Goal: Task Accomplishment & Management: Manage account settings

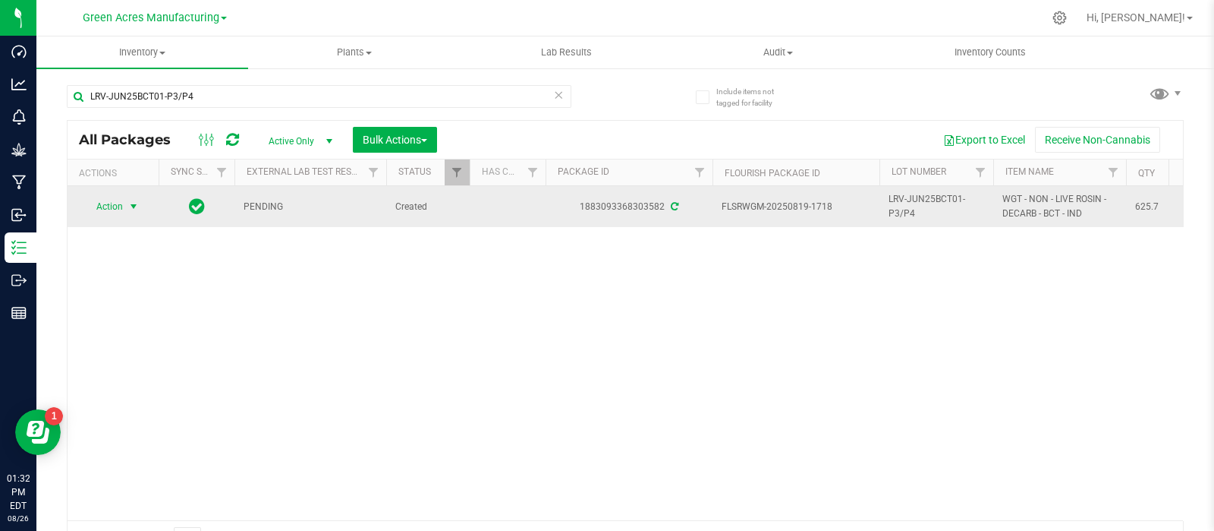
click at [122, 203] on span "Action" at bounding box center [103, 206] width 41 height 21
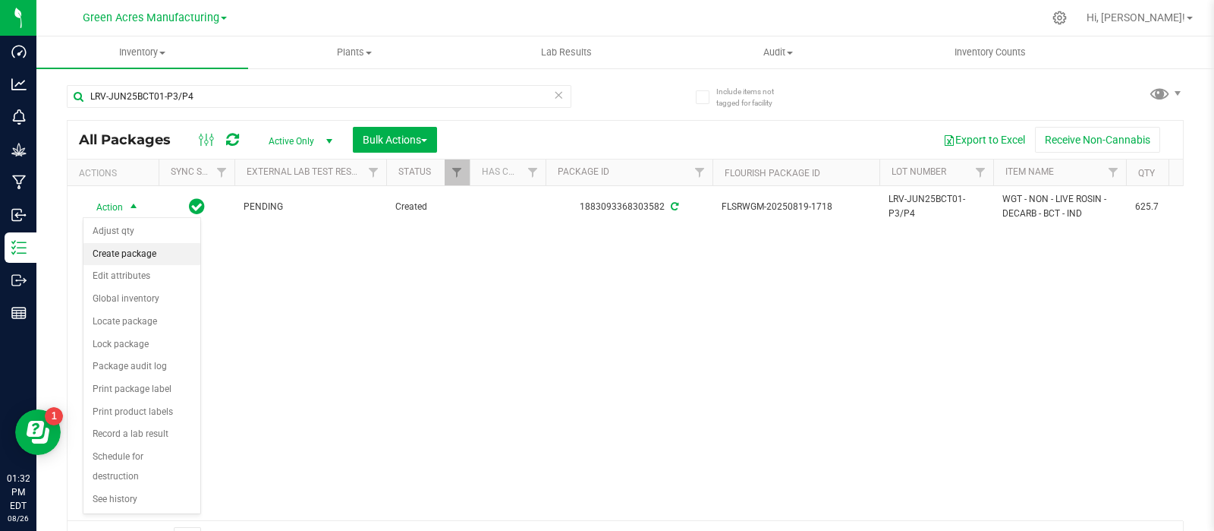
click at [146, 254] on li "Create package" at bounding box center [141, 254] width 117 height 23
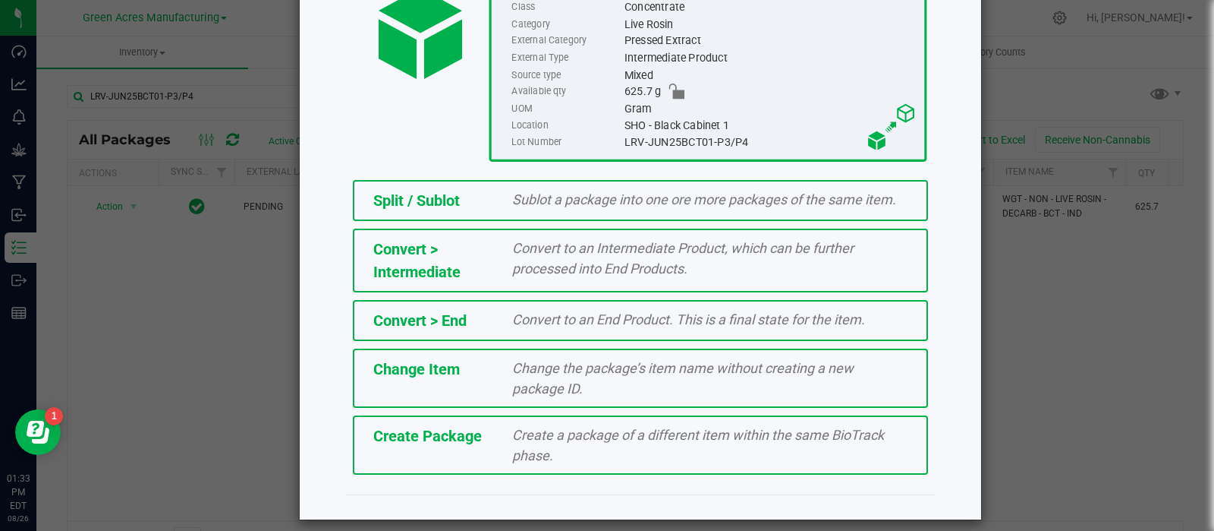
scroll to position [201, 0]
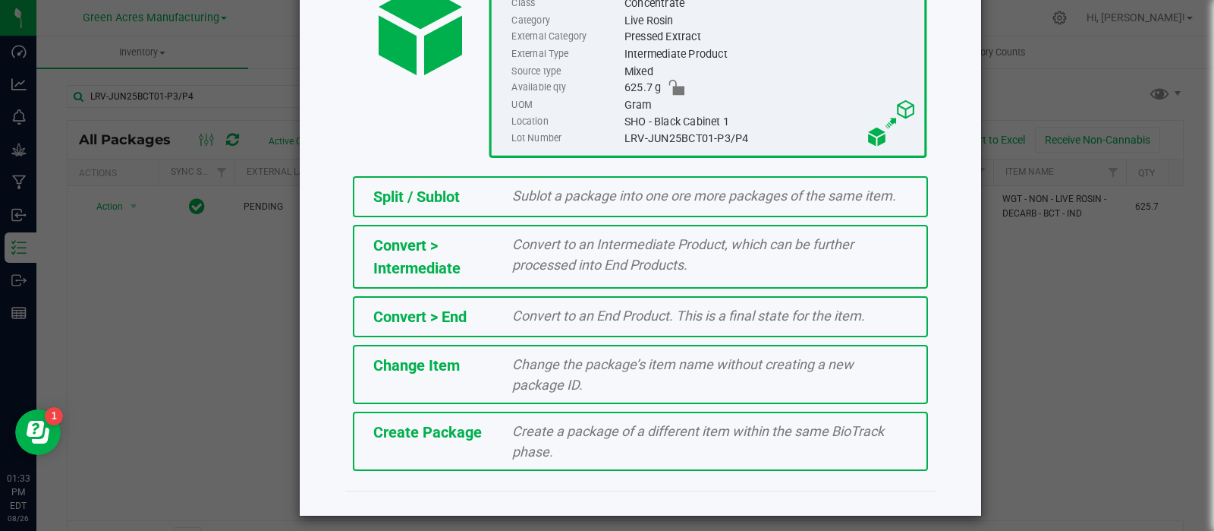
click at [429, 436] on span "Create Package" at bounding box center [427, 432] width 109 height 18
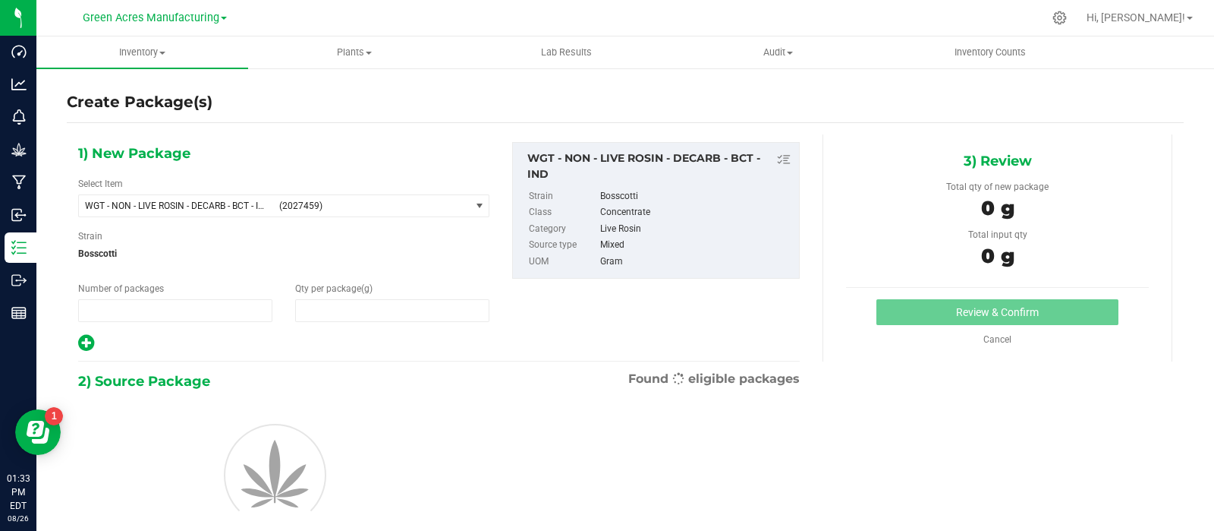
type input "1"
type input "0.0000"
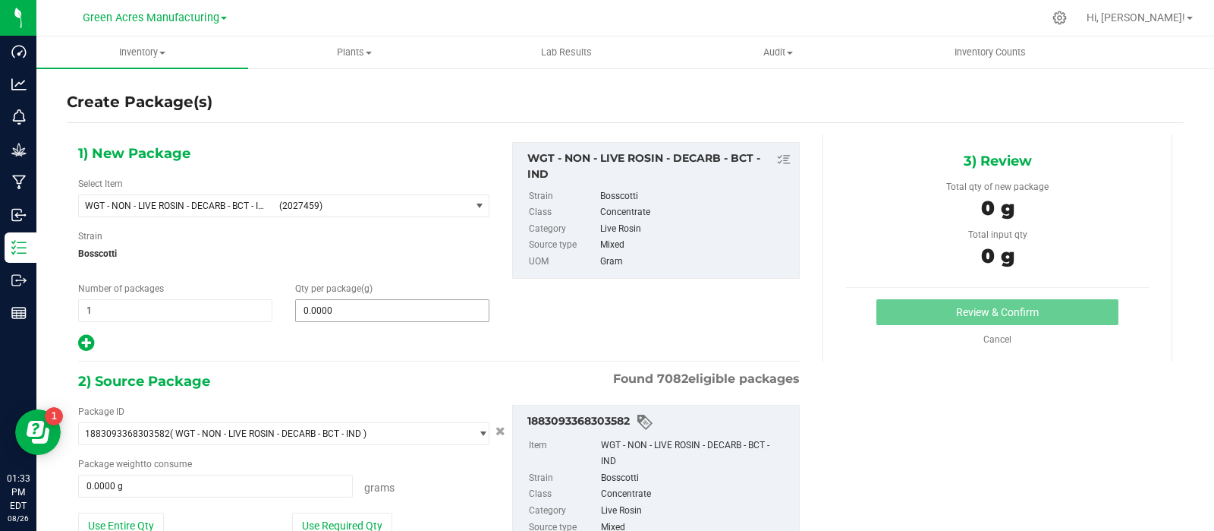
click at [347, 305] on span "0.0000 0" at bounding box center [392, 310] width 194 height 23
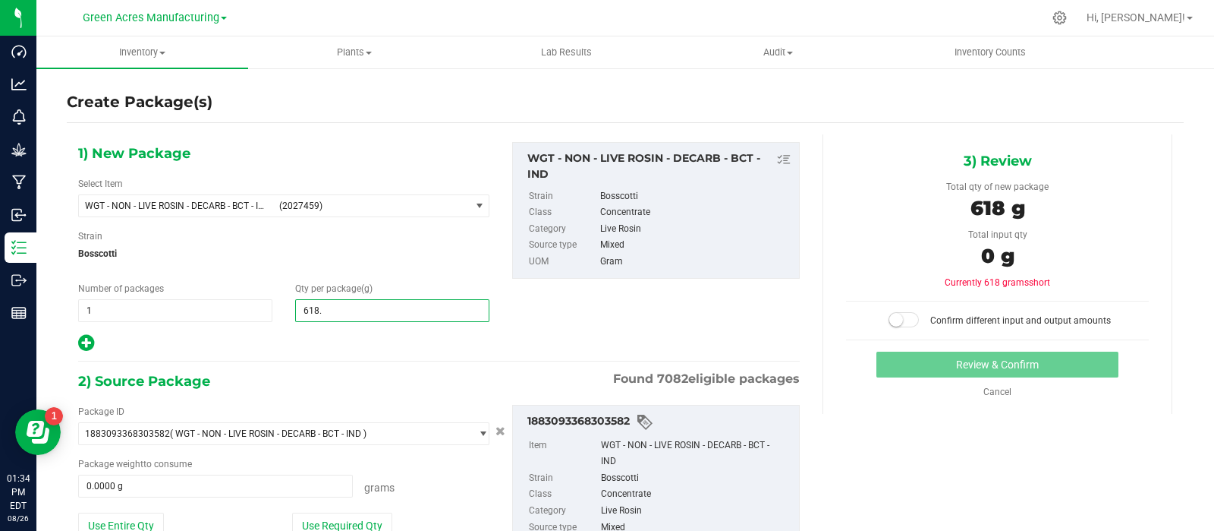
type input "618.6"
type input "618.6000"
click at [139, 518] on button "Use Entire Qty" at bounding box center [121, 525] width 86 height 26
type input "625.7000 g"
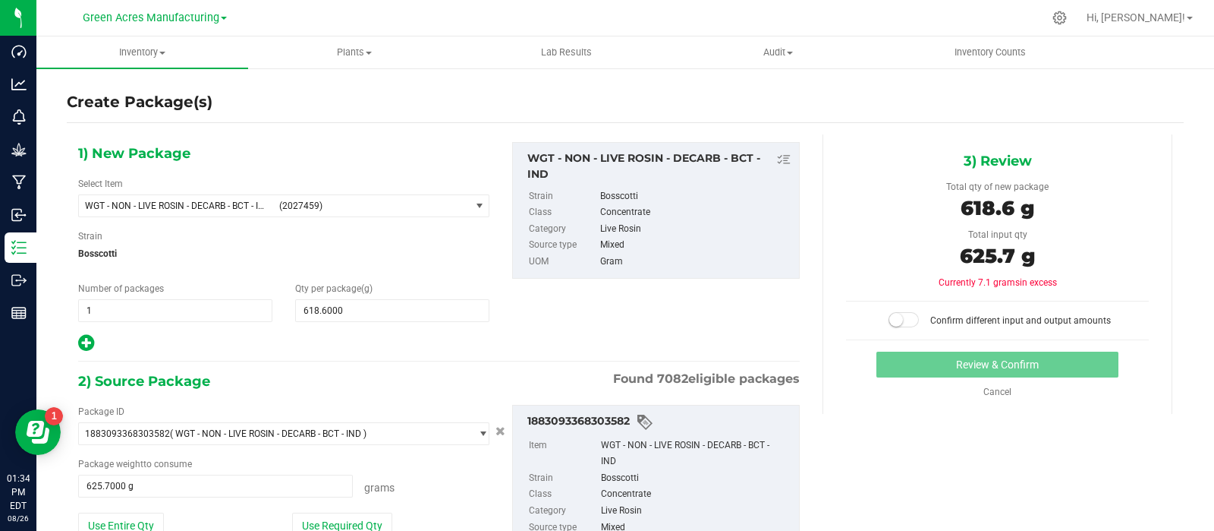
scroll to position [121, 0]
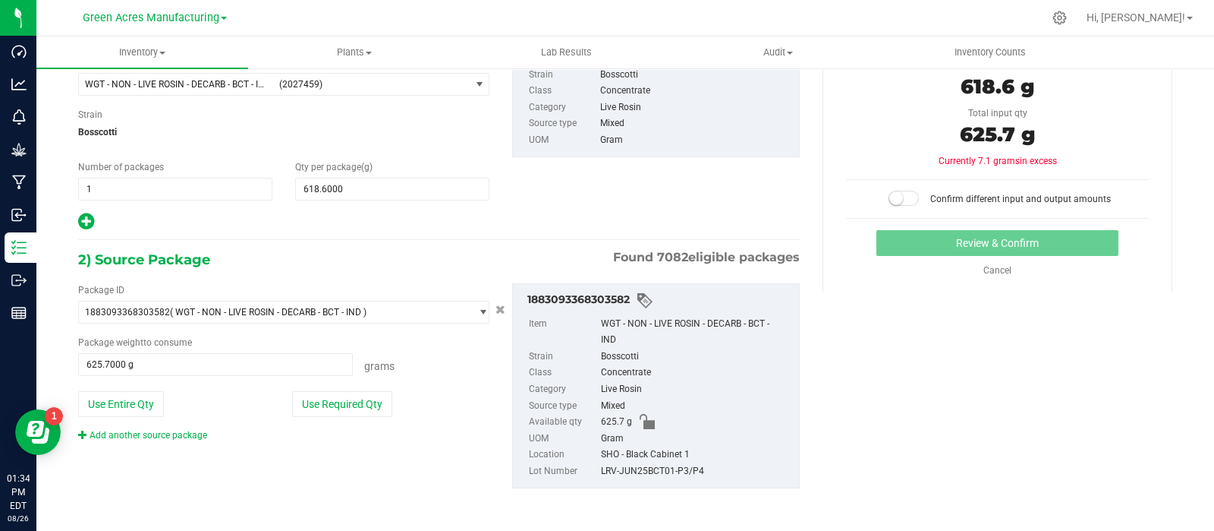
click at [890, 198] on small at bounding box center [897, 198] width 14 height 14
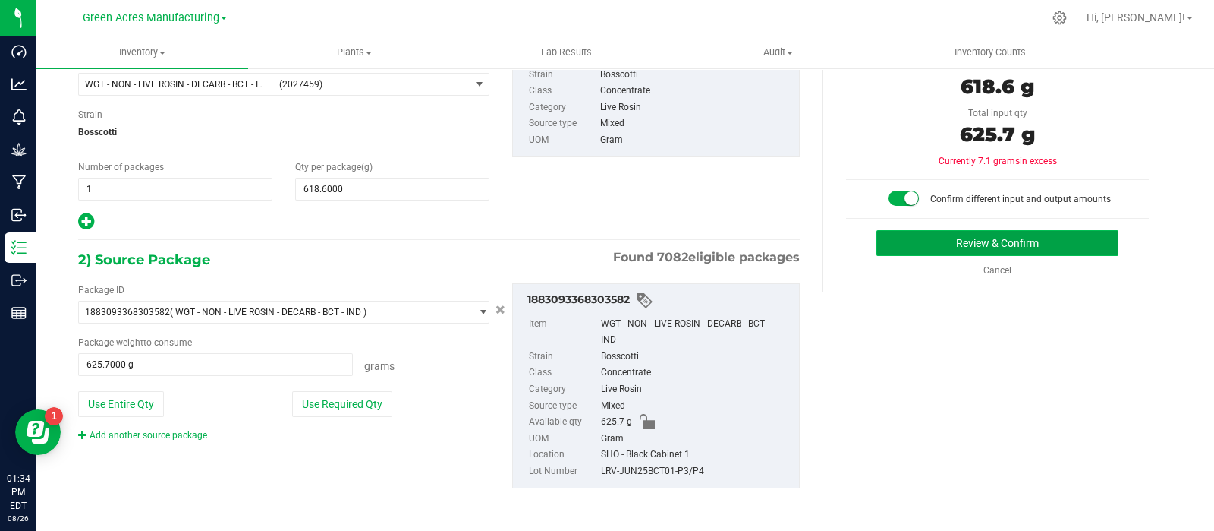
click at [896, 237] on button "Review & Confirm" at bounding box center [998, 243] width 242 height 26
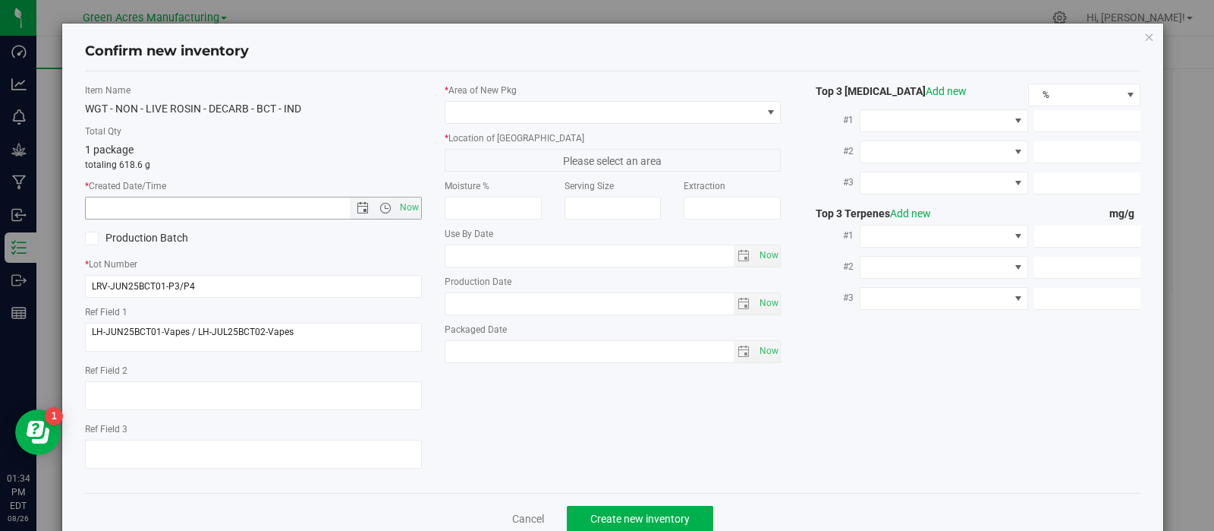
click at [376, 217] on span "Now" at bounding box center [385, 207] width 71 height 21
click at [411, 205] on span "Now" at bounding box center [409, 208] width 26 height 22
type input "[DATE] 1:34 PM"
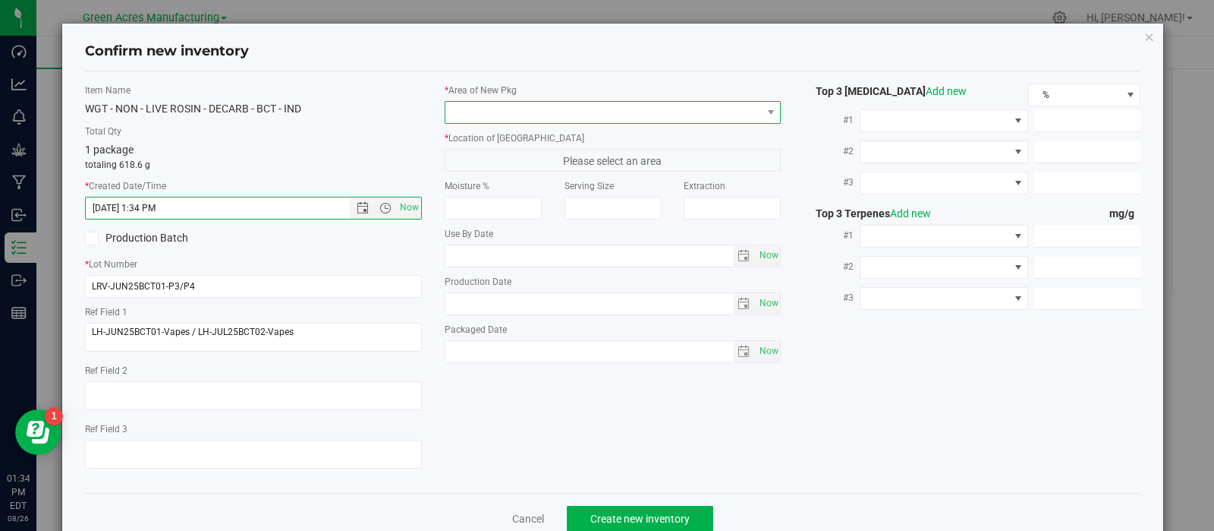
click at [515, 109] on span at bounding box center [604, 112] width 316 height 21
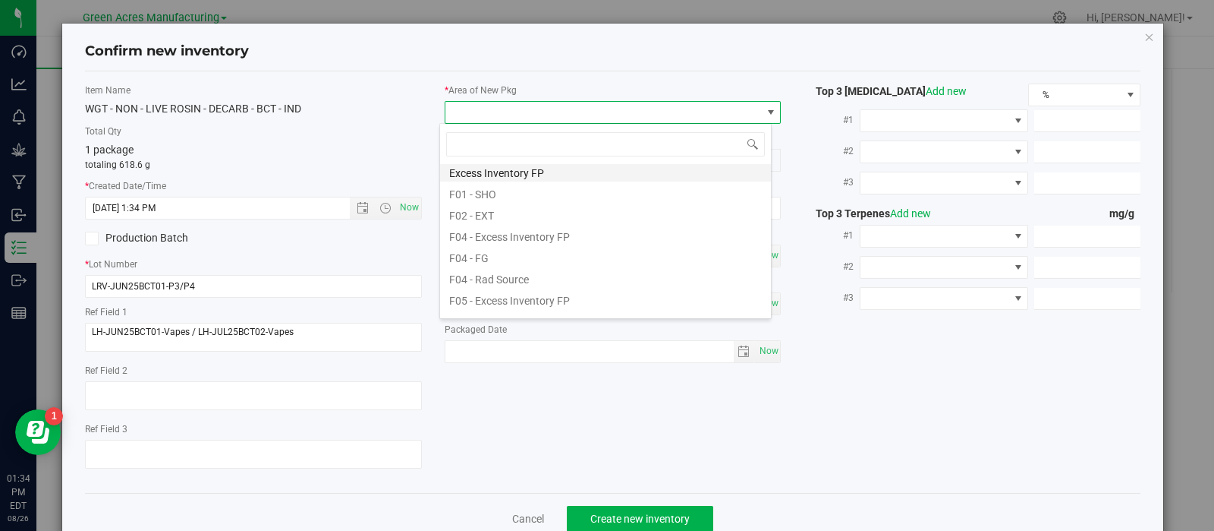
scroll to position [47, 0]
click at [515, 197] on li "F01 - SHO" at bounding box center [605, 191] width 331 height 21
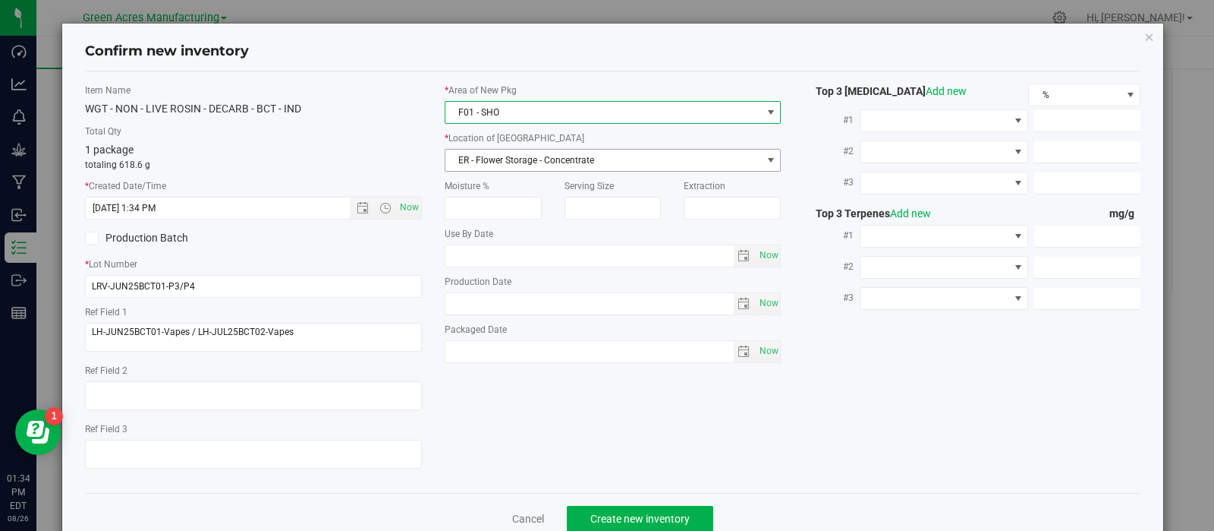
click at [534, 156] on span "ER - Flower Storage - Concentrate" at bounding box center [604, 160] width 316 height 21
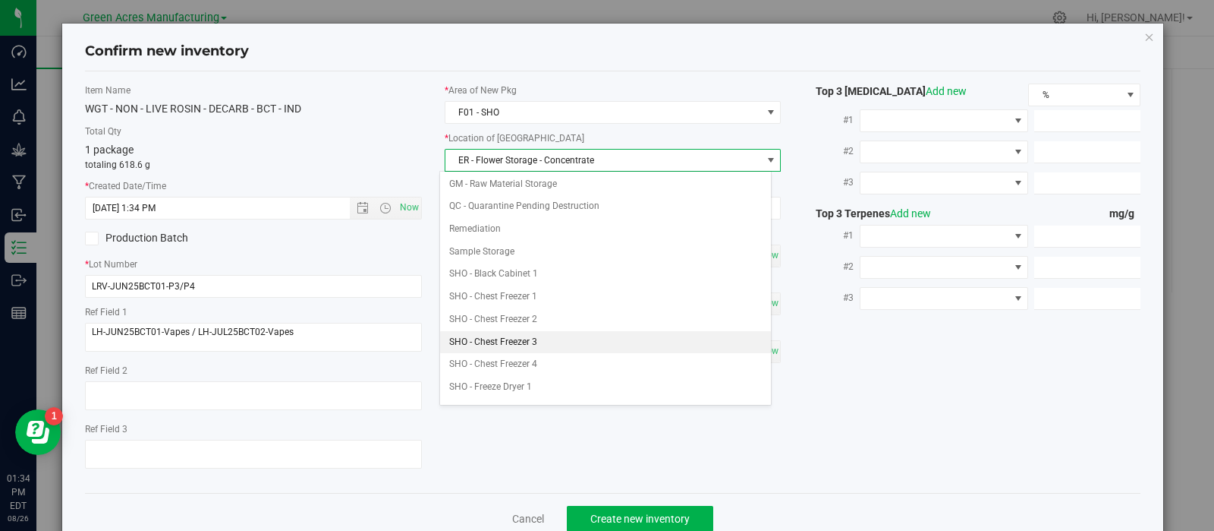
scroll to position [231, 0]
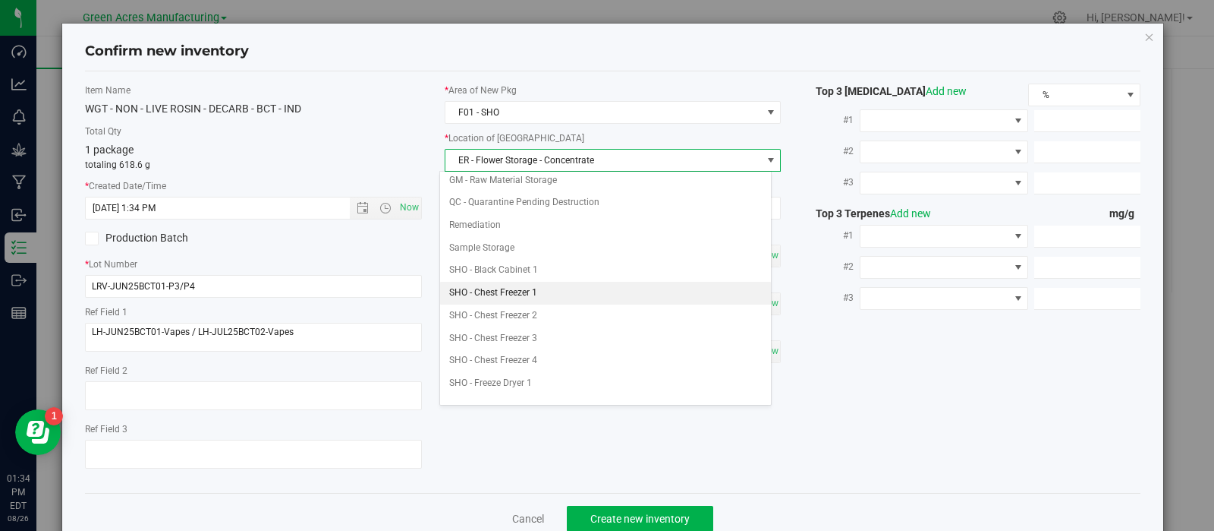
click at [531, 285] on li "SHO - Chest Freezer 1" at bounding box center [605, 293] width 331 height 23
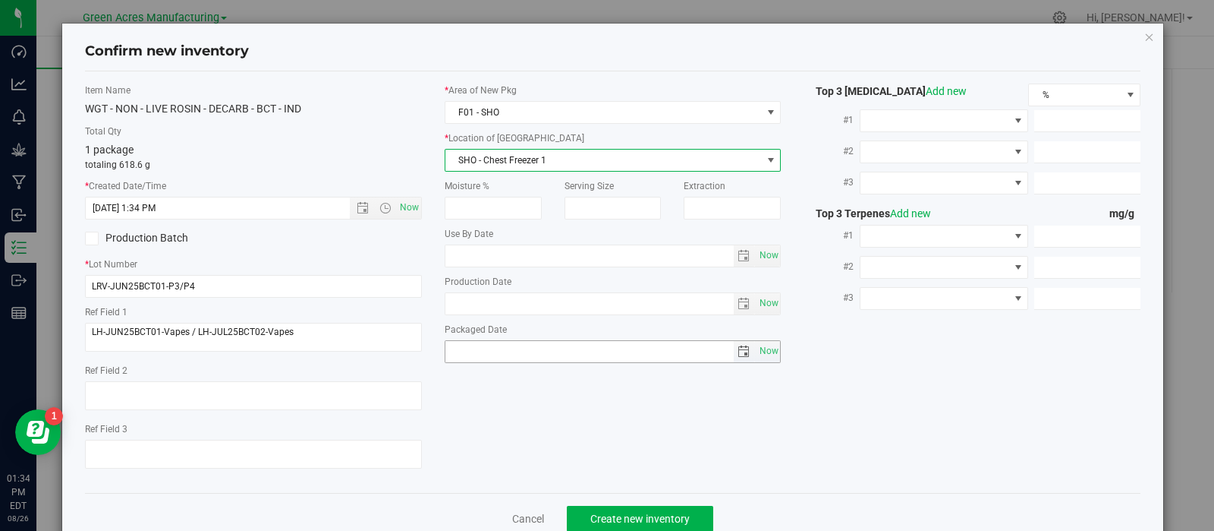
scroll to position [38, 0]
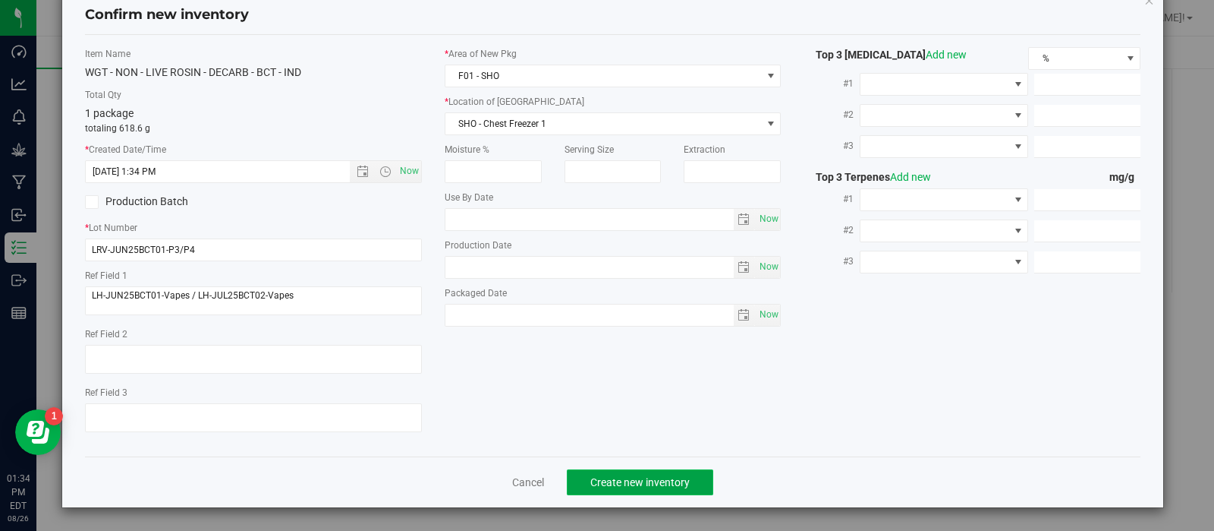
click at [624, 481] on span "Create new inventory" at bounding box center [639, 482] width 99 height 12
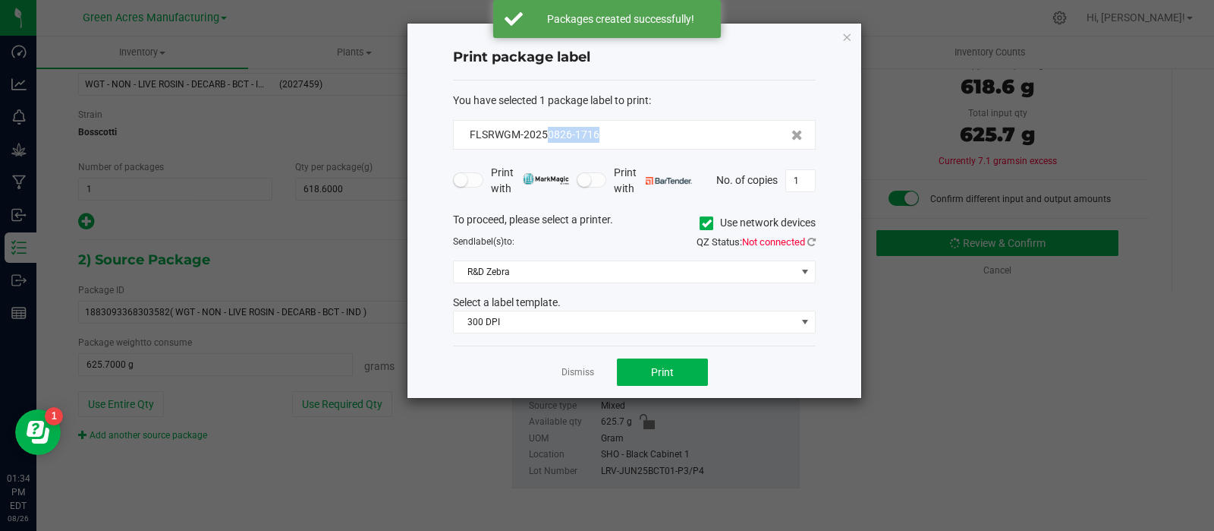
drag, startPoint x: 623, startPoint y: 127, endPoint x: 544, endPoint y: 146, distance: 81.2
click at [544, 146] on div "FLSRWGM-20250826-1716" at bounding box center [634, 135] width 363 height 30
copy span "0826-1716"
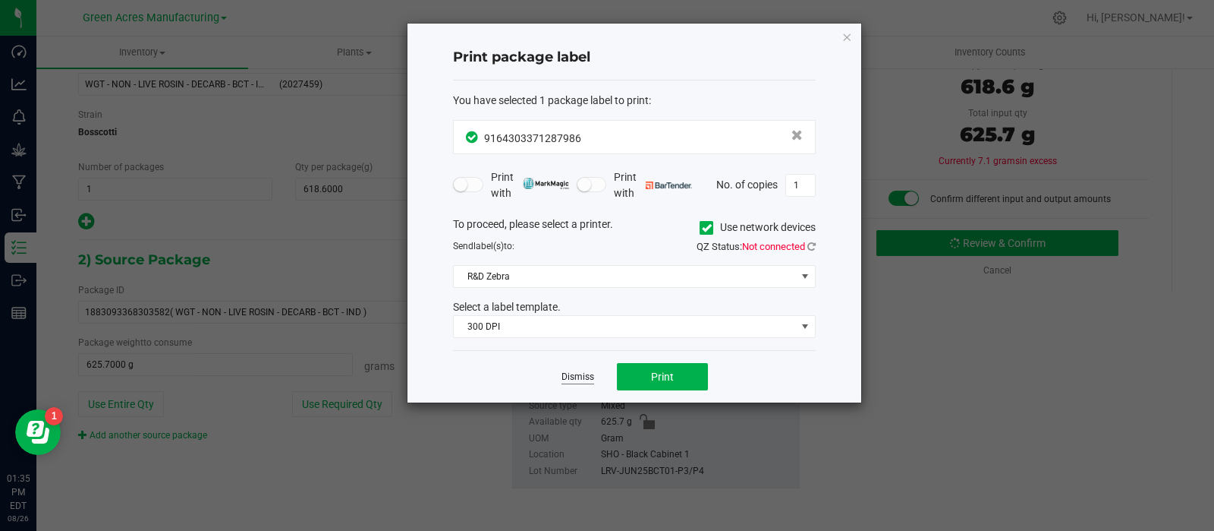
click at [570, 375] on link "Dismiss" at bounding box center [578, 376] width 33 height 13
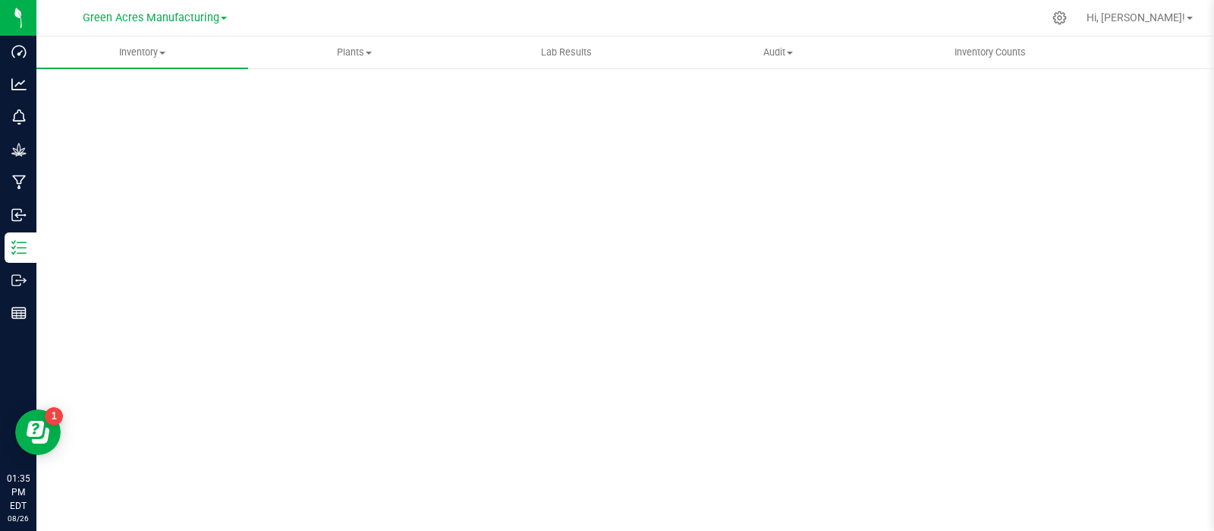
scroll to position [11, 0]
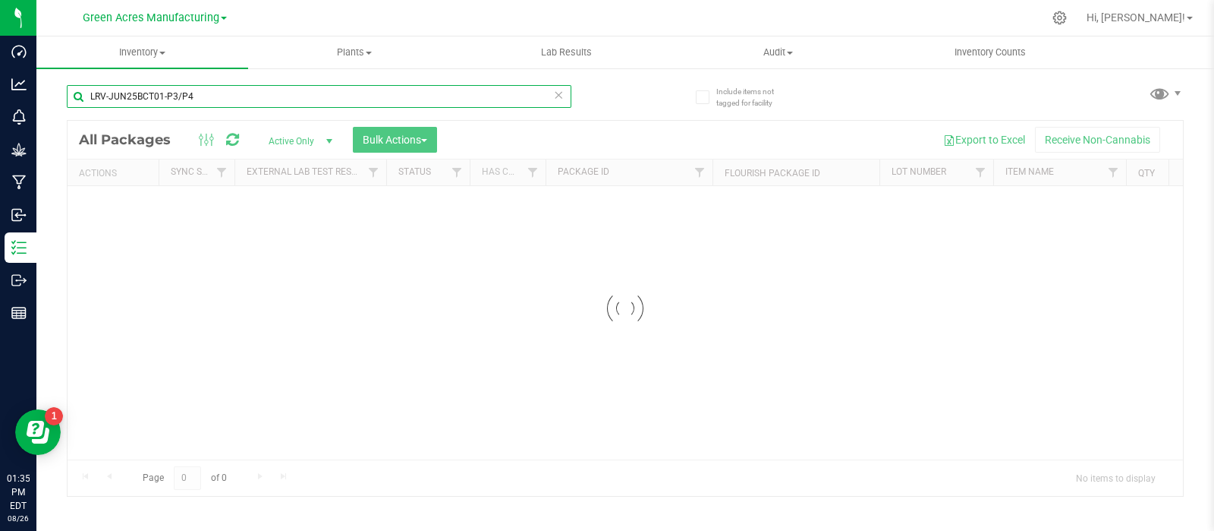
drag, startPoint x: 250, startPoint y: 96, endPoint x: 68, endPoint y: 97, distance: 181.4
click at [68, 97] on input "LRV-JUN25BCT01-P3/P4" at bounding box center [319, 96] width 505 height 23
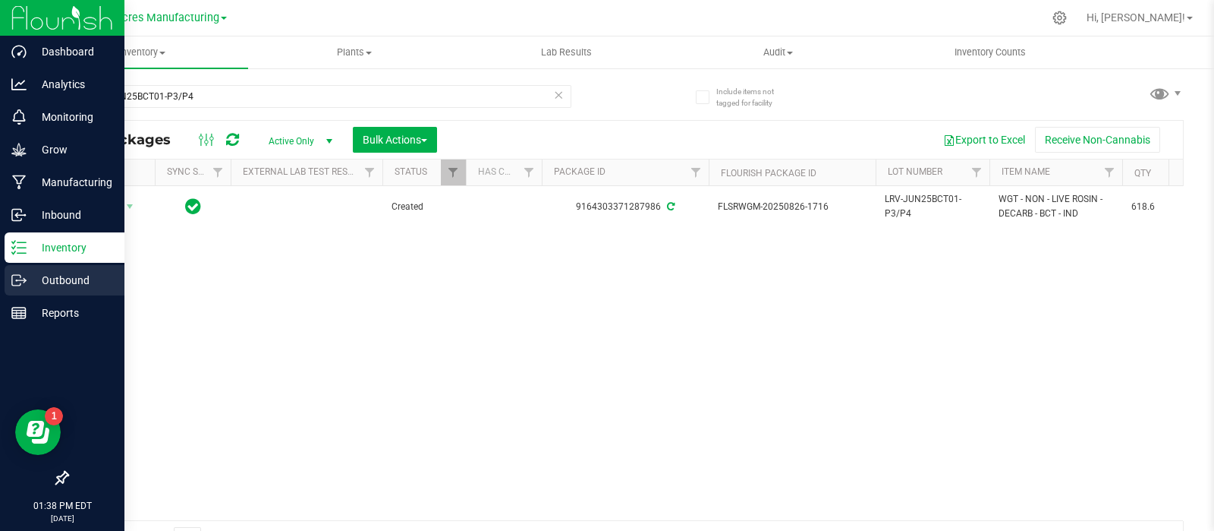
click at [26, 275] on div "Outbound" at bounding box center [65, 280] width 120 height 30
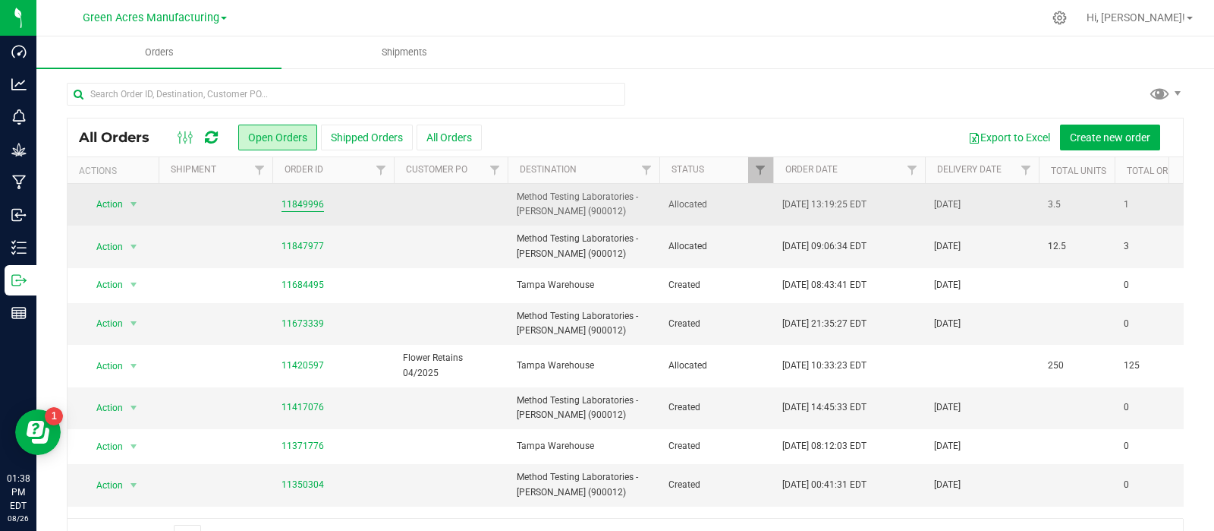
click at [304, 202] on link "11849996" at bounding box center [303, 204] width 43 height 14
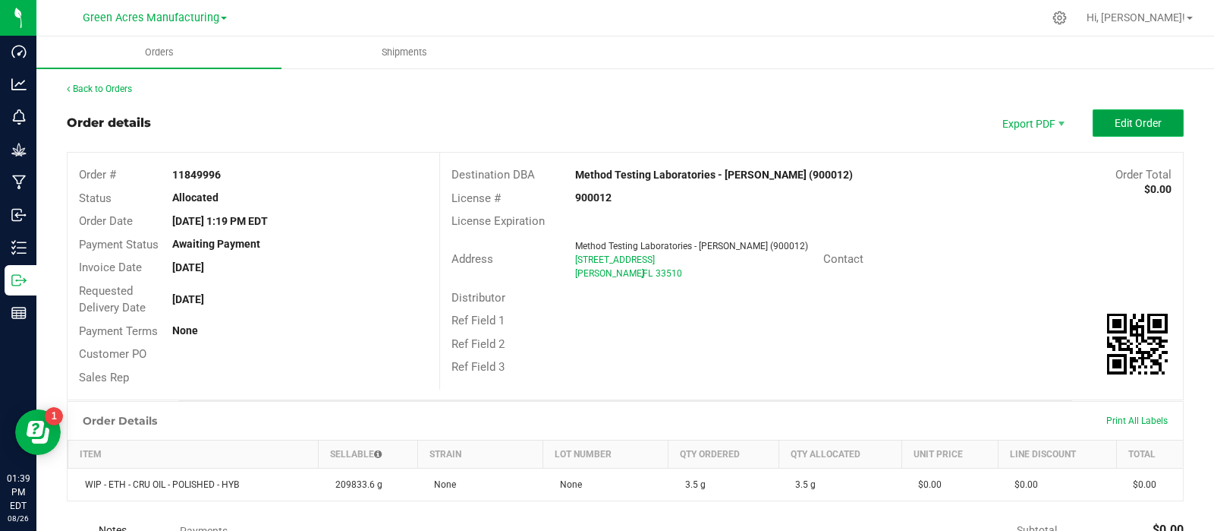
click at [1093, 118] on button "Edit Order" at bounding box center [1138, 122] width 91 height 27
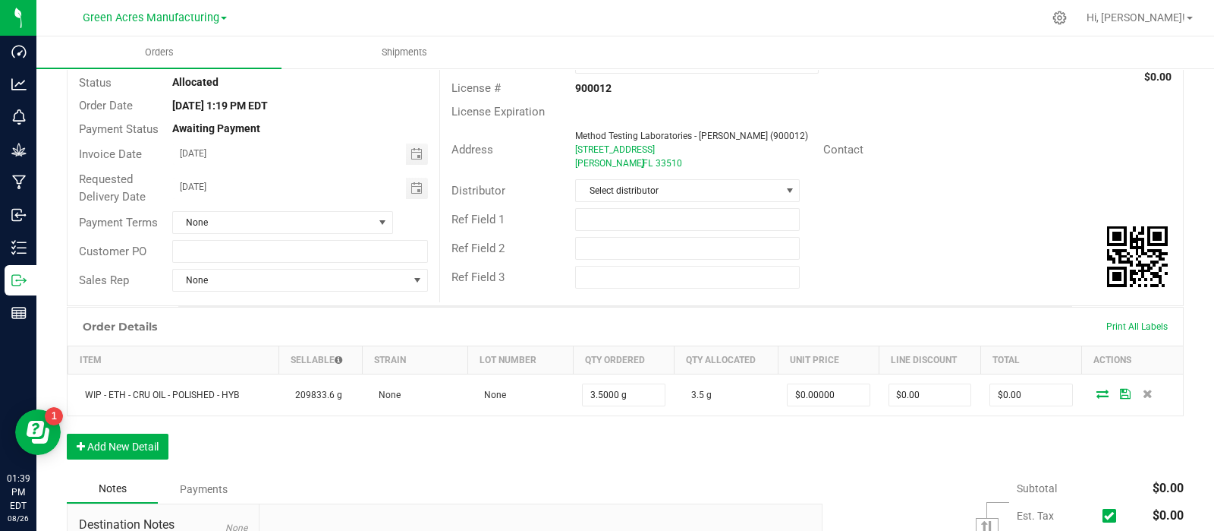
scroll to position [127, 0]
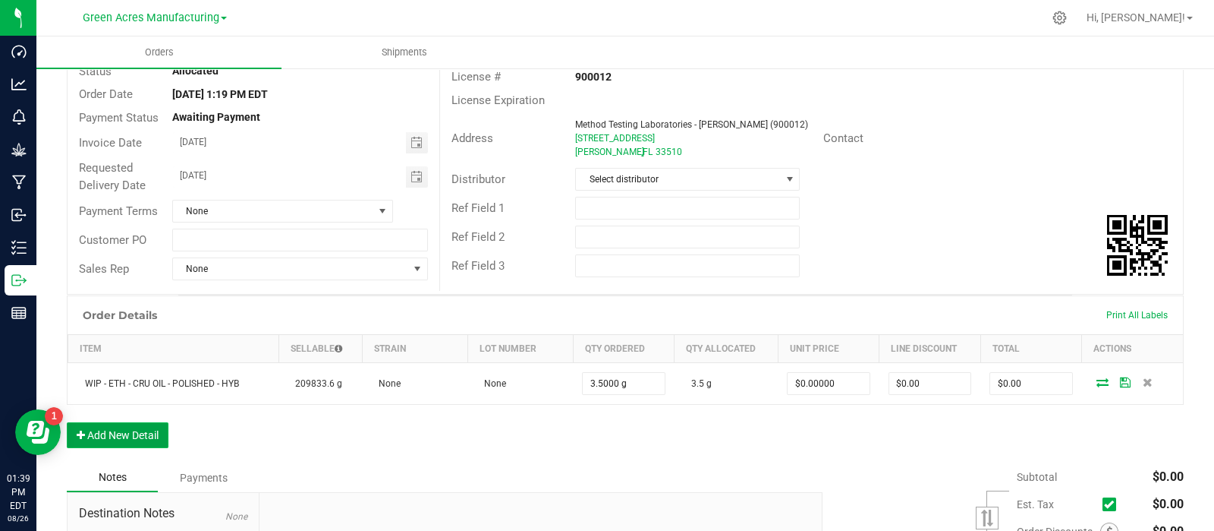
click at [117, 430] on button "Add New Detail" at bounding box center [118, 435] width 102 height 26
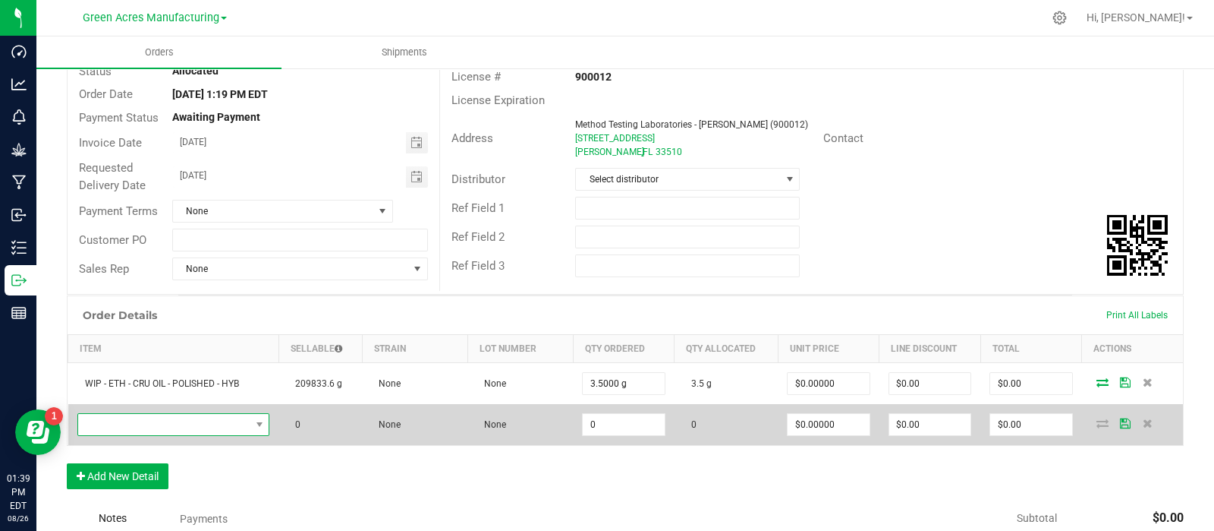
click at [118, 427] on span "NO DATA FOUND" at bounding box center [164, 424] width 172 height 21
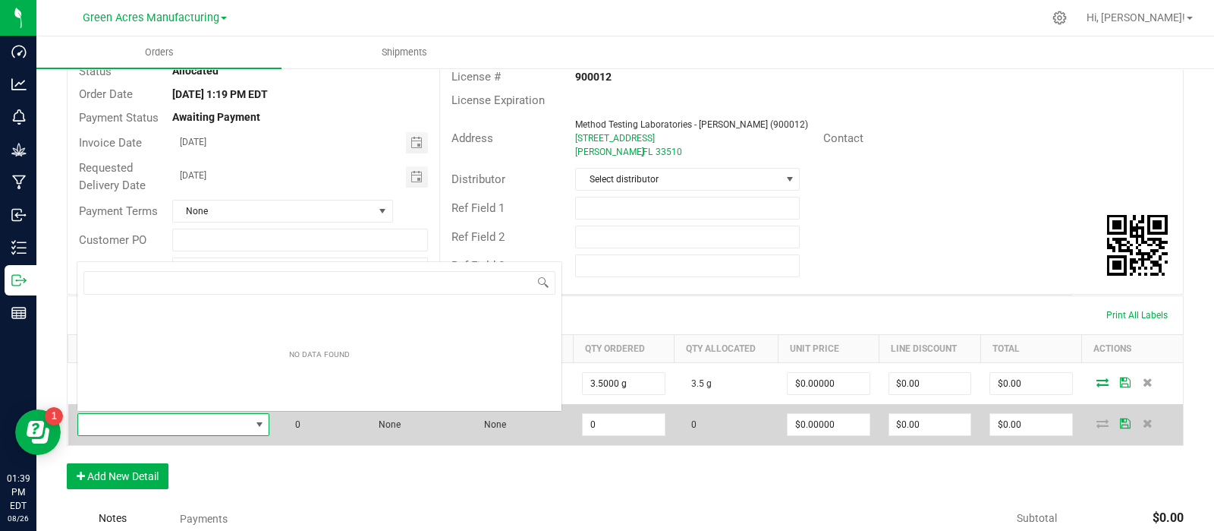
scroll to position [22, 187]
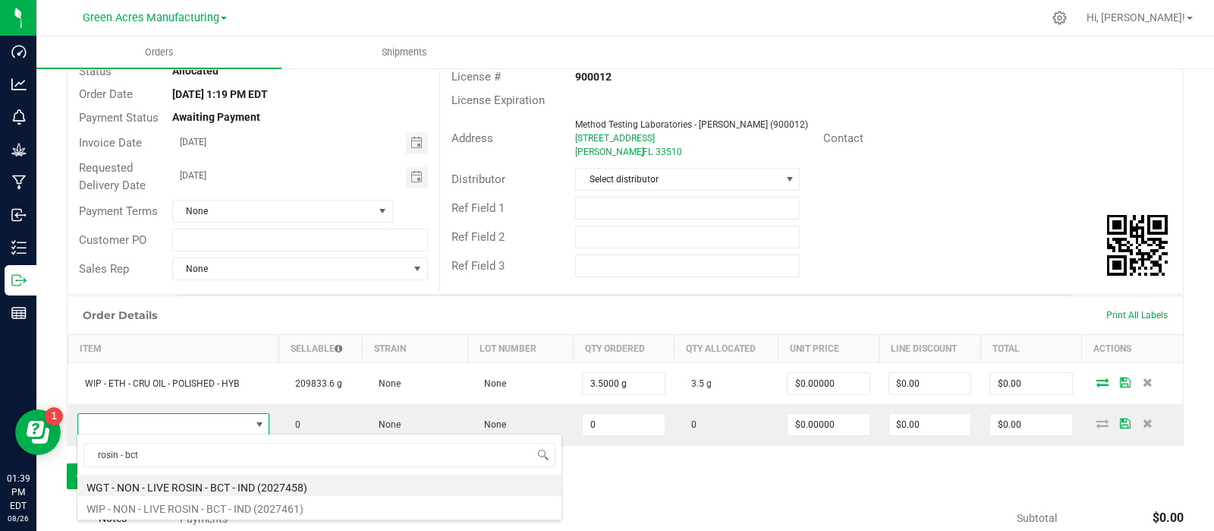
drag, startPoint x: 156, startPoint y: 453, endPoint x: 65, endPoint y: 447, distance: 92.0
click at [69, 452] on body "Dashboard Analytics Monitoring Grow Manufacturing Inbound Inventory Outbound Re…" at bounding box center [607, 265] width 1214 height 531
type input "decarb - bct"
click at [187, 480] on li "WGT - NON - LIVE ROSIN - DECARB - BCT - IND (2027459)" at bounding box center [319, 484] width 484 height 21
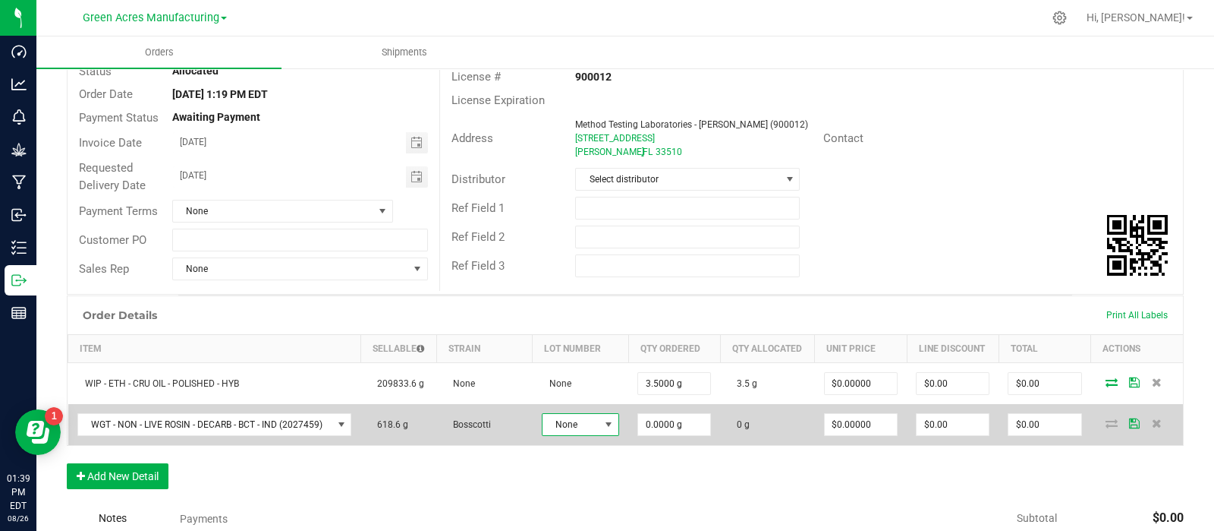
click at [576, 435] on span "None" at bounding box center [571, 424] width 57 height 21
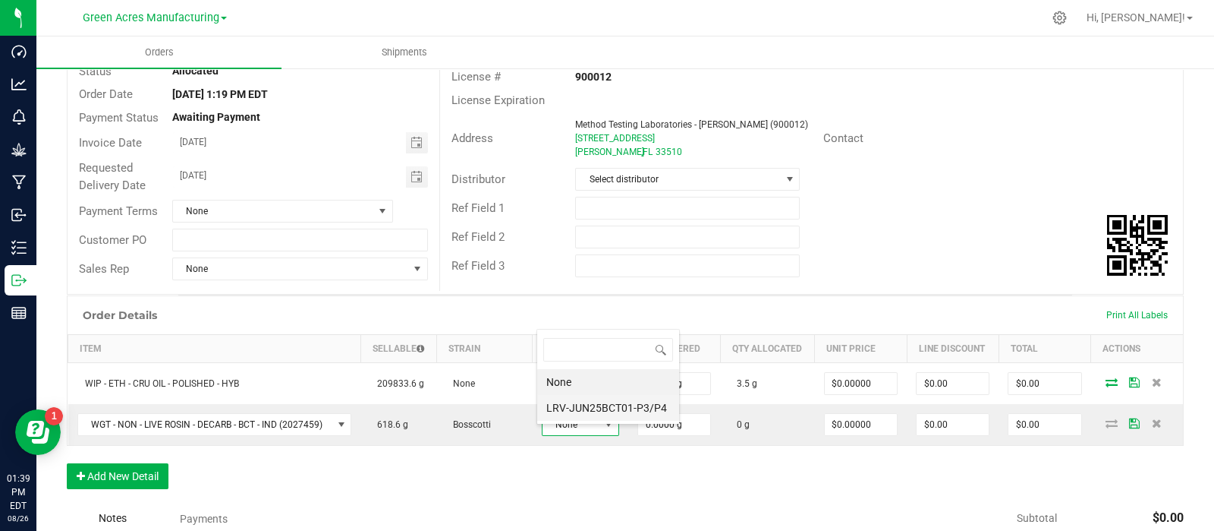
click at [573, 405] on li "LRV-JUN25BCT01-P3/P4" at bounding box center [608, 408] width 142 height 26
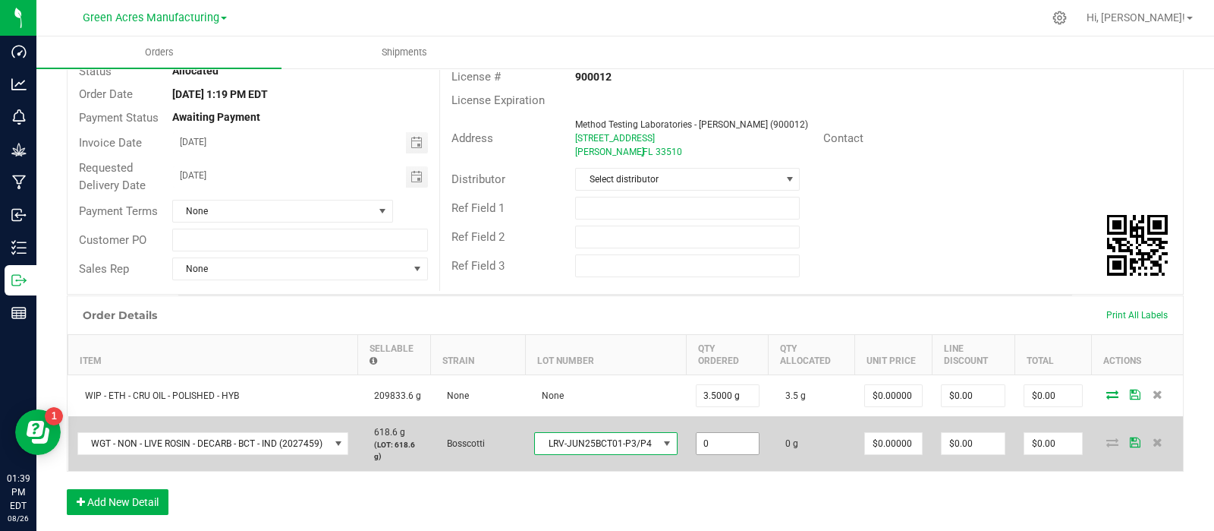
click at [722, 438] on input "0" at bounding box center [728, 443] width 62 height 21
type input "2"
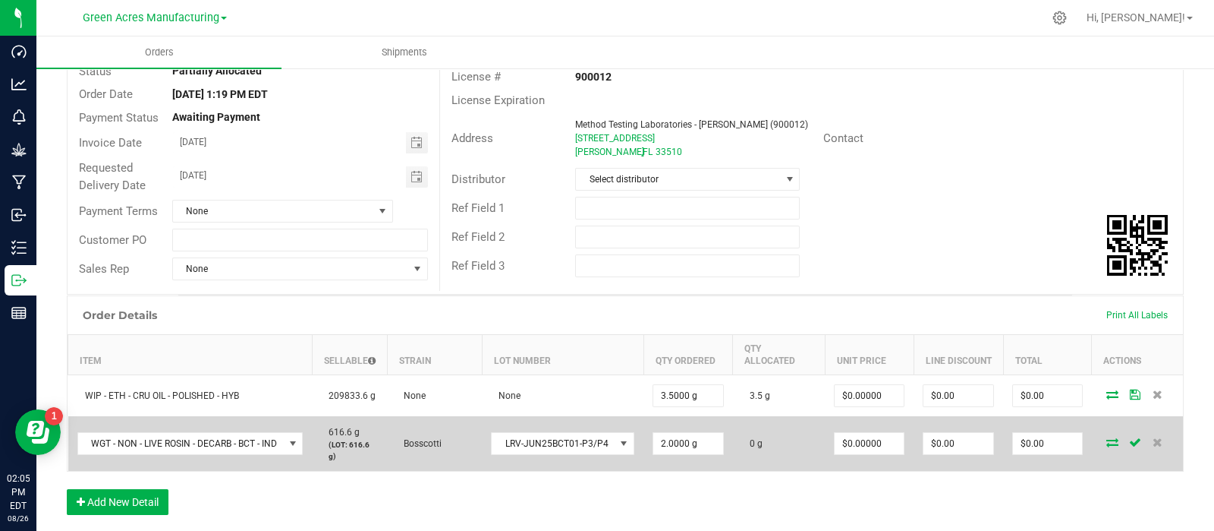
click at [1129, 437] on icon at bounding box center [1135, 441] width 12 height 9
click at [1107, 437] on icon at bounding box center [1113, 441] width 12 height 9
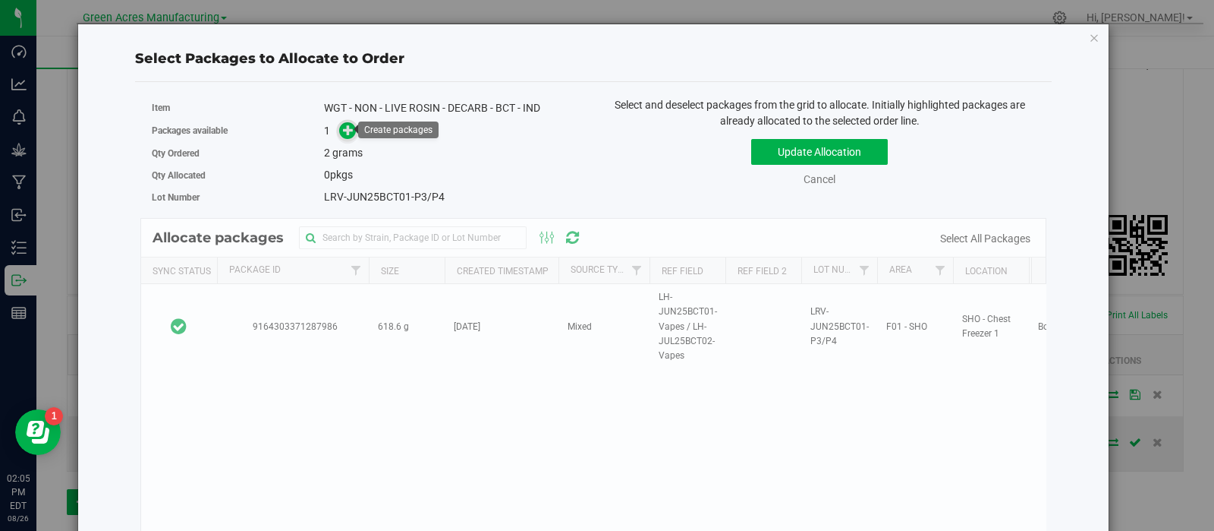
click at [343, 129] on icon at bounding box center [348, 129] width 11 height 11
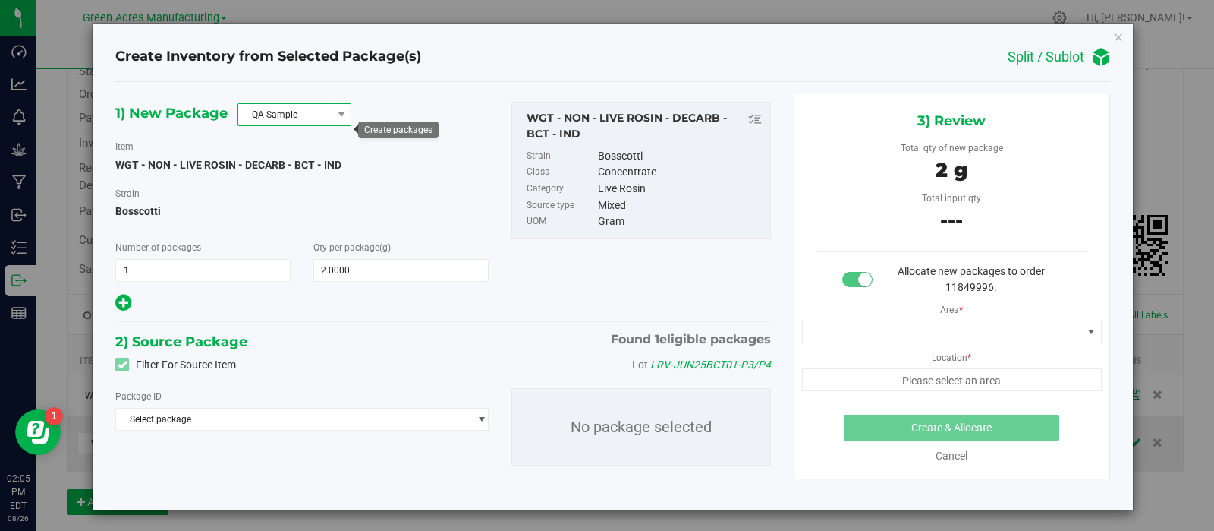
click at [332, 121] on span at bounding box center [341, 114] width 19 height 21
click at [289, 189] on li "R&D Sample" at bounding box center [294, 182] width 112 height 21
click at [205, 430] on span "Select package" at bounding box center [292, 418] width 352 height 21
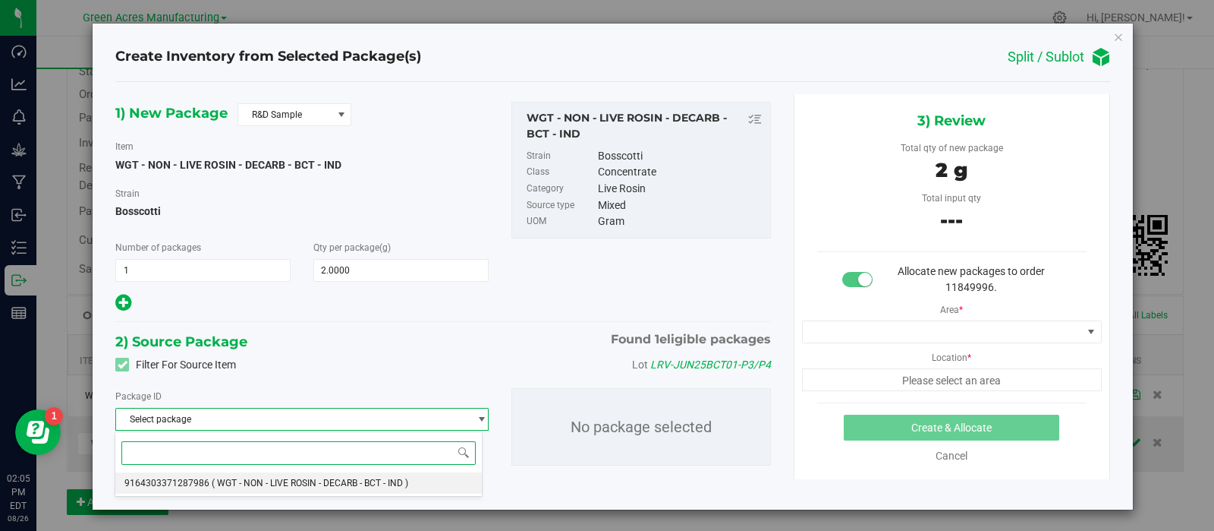
click at [213, 476] on li "9164303371287986 ( WGT - NON - LIVE ROSIN - DECARB - BCT - IND )" at bounding box center [298, 482] width 367 height 21
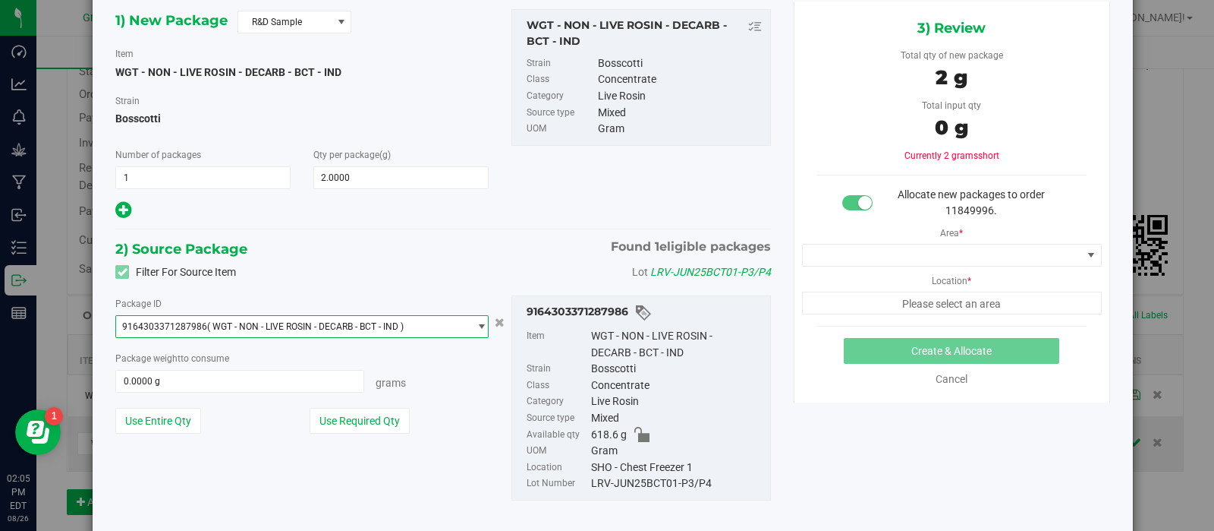
scroll to position [103, 0]
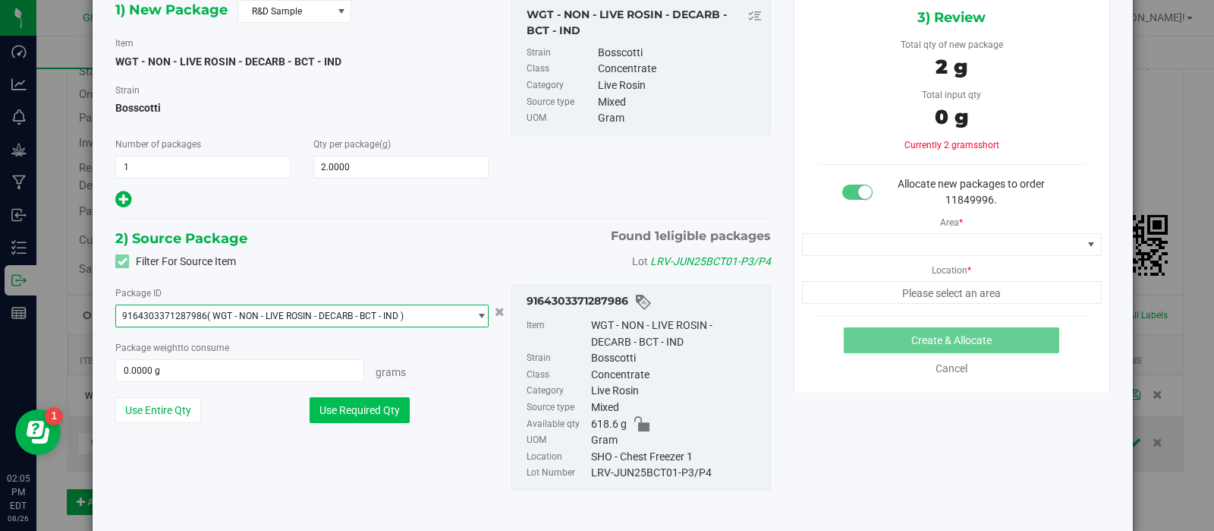
click at [391, 419] on button "Use Required Qty" at bounding box center [360, 410] width 100 height 26
type input "2.0000 g"
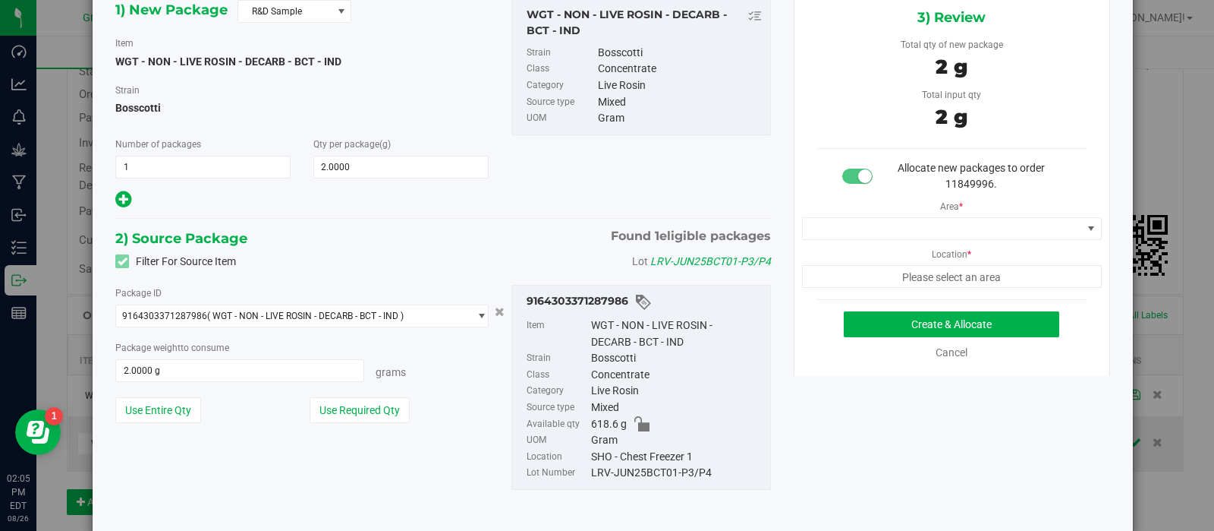
click at [957, 178] on span "Allocate new packages to order 11849996." at bounding box center [971, 176] width 147 height 28
click at [958, 178] on span "Allocate new packages to order 11849996." at bounding box center [971, 176] width 147 height 28
copy span "11849996"
click at [656, 476] on div "LRV-JUN25BCT01-P3/P4" at bounding box center [677, 472] width 172 height 17
click at [654, 474] on div "LRV-JUN25BCT01-P3/P4" at bounding box center [677, 472] width 172 height 17
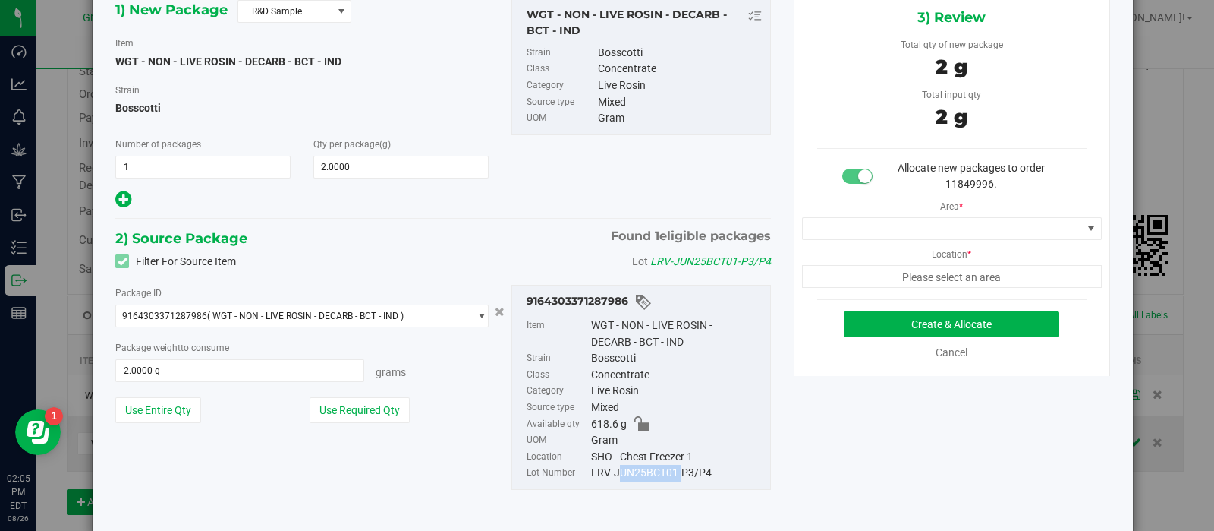
click at [654, 472] on div "LRV-JUN25BCT01-P3/P4" at bounding box center [677, 472] width 172 height 17
copy div "LRV-JUN25BCT01-P3/P4"
click at [622, 323] on div "WGT - NON - LIVE ROSIN - DECARB - BCT - IND" at bounding box center [677, 333] width 172 height 33
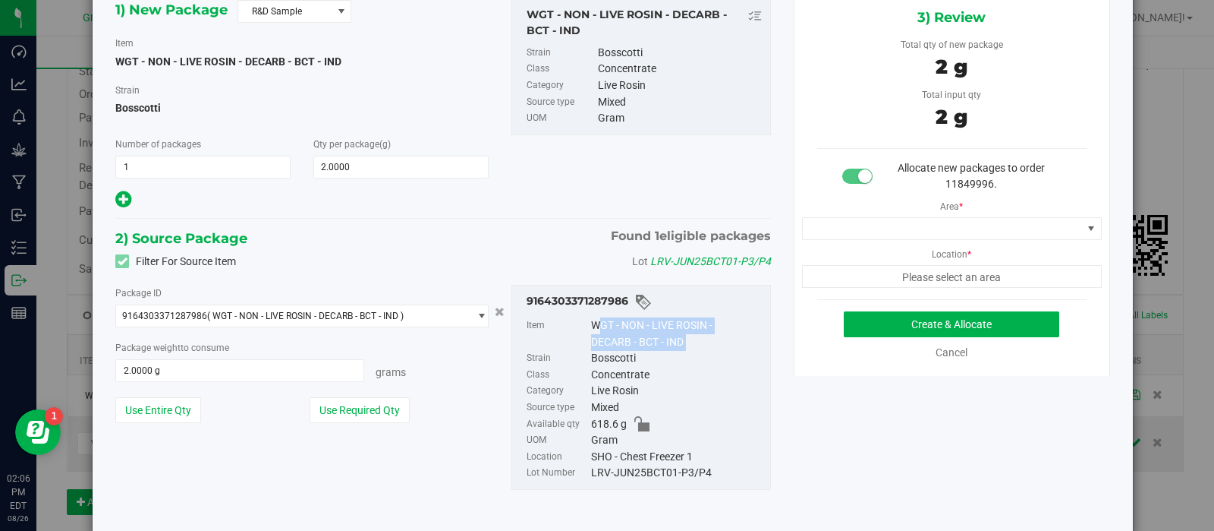
click at [622, 323] on div "WGT - NON - LIVE ROSIN - DECARB - BCT - IND" at bounding box center [677, 333] width 172 height 33
copy div "WGT - NON - LIVE ROSIN - DECARB - BCT - IND"
click at [858, 314] on button "Create & Allocate" at bounding box center [952, 324] width 216 height 26
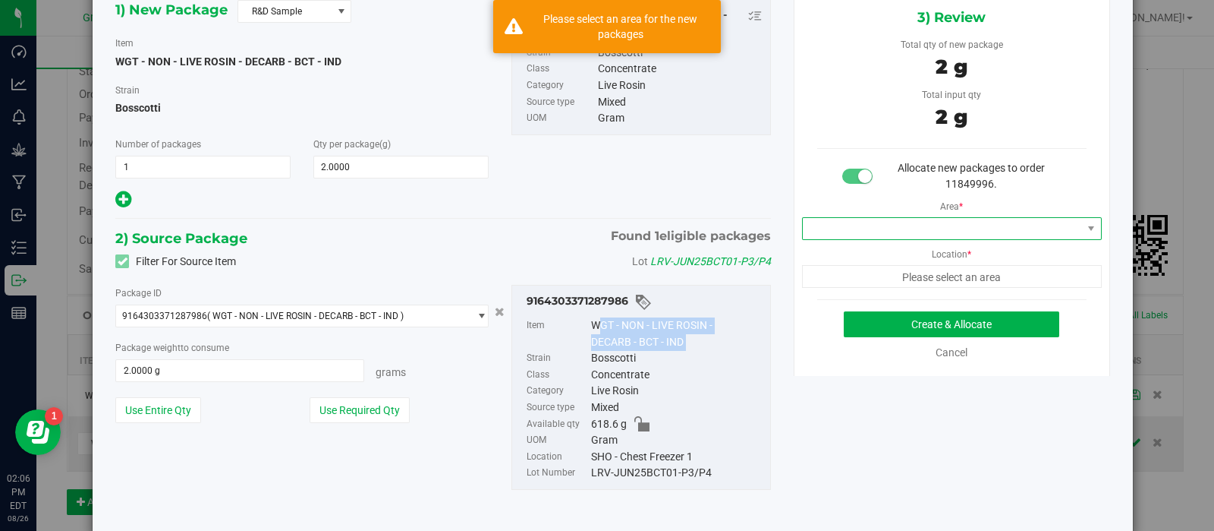
click at [941, 231] on span at bounding box center [942, 228] width 279 height 21
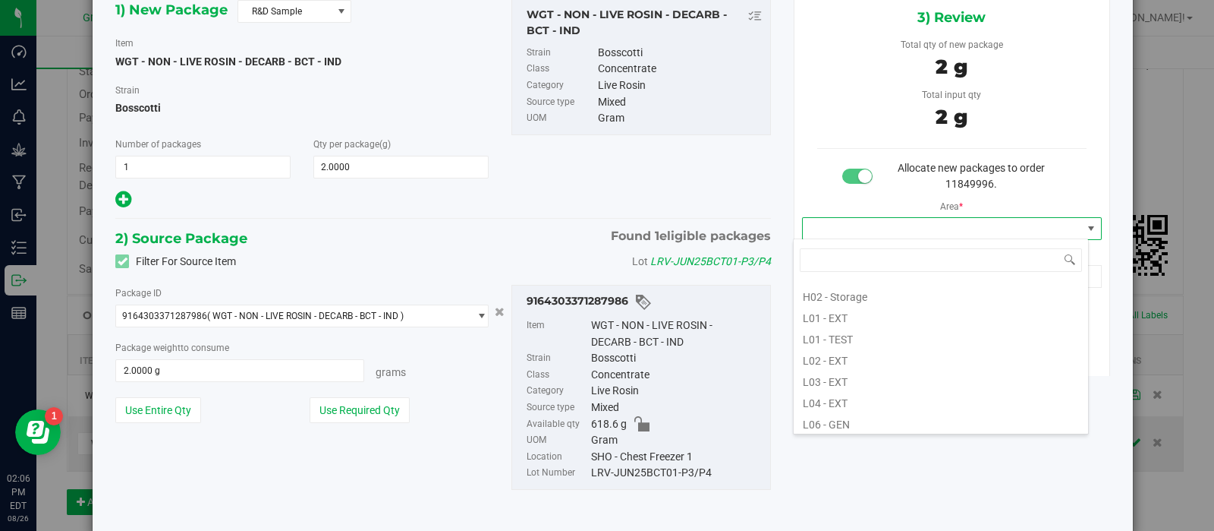
scroll to position [251, 0]
click at [857, 374] on li "L03 - EXT" at bounding box center [941, 378] width 294 height 21
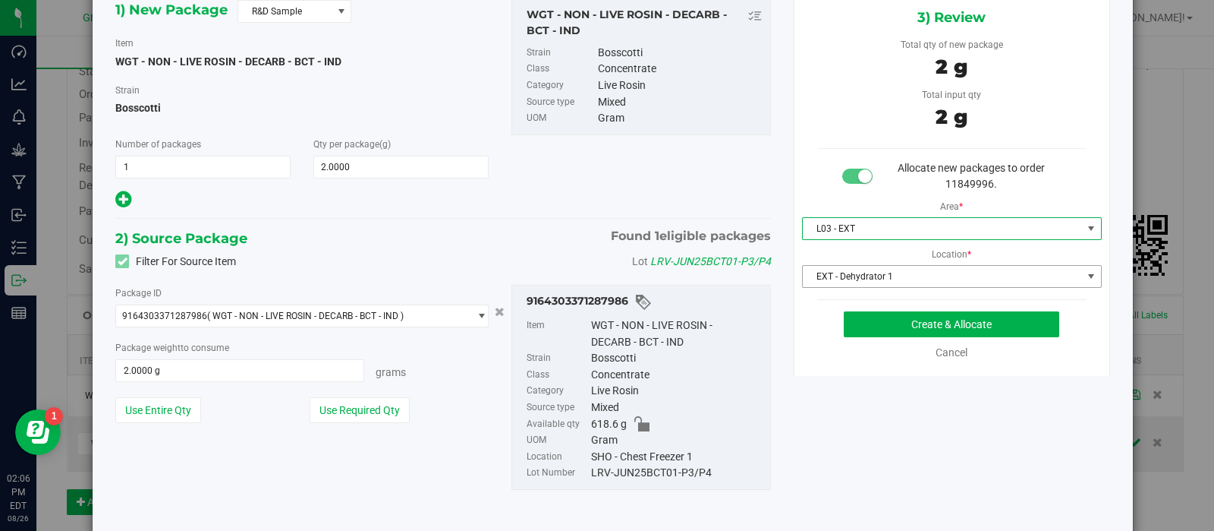
click at [899, 268] on span "EXT - Dehydrator 1" at bounding box center [942, 276] width 279 height 21
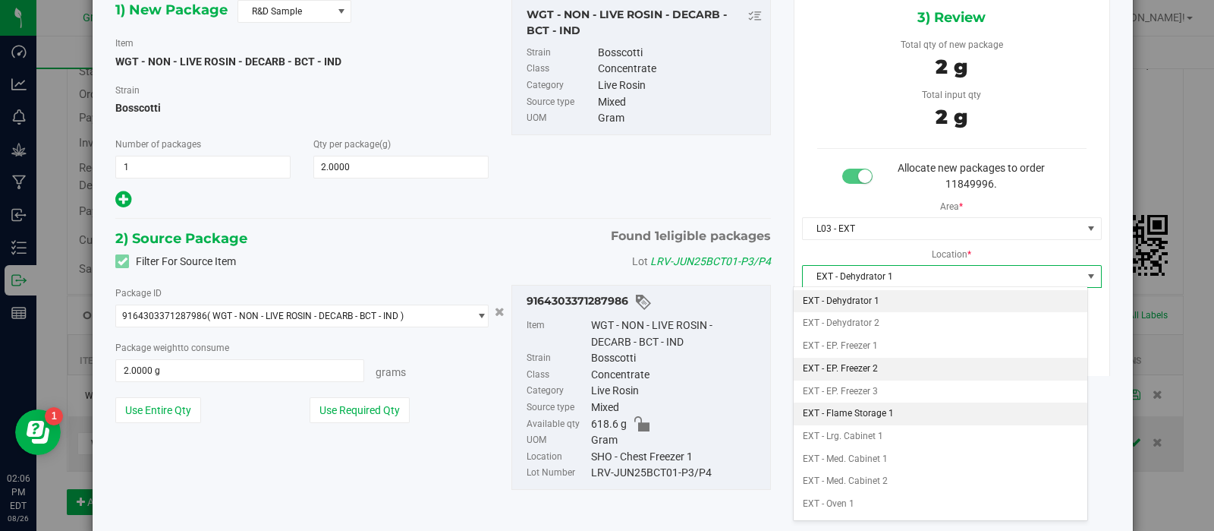
scroll to position [58, 0]
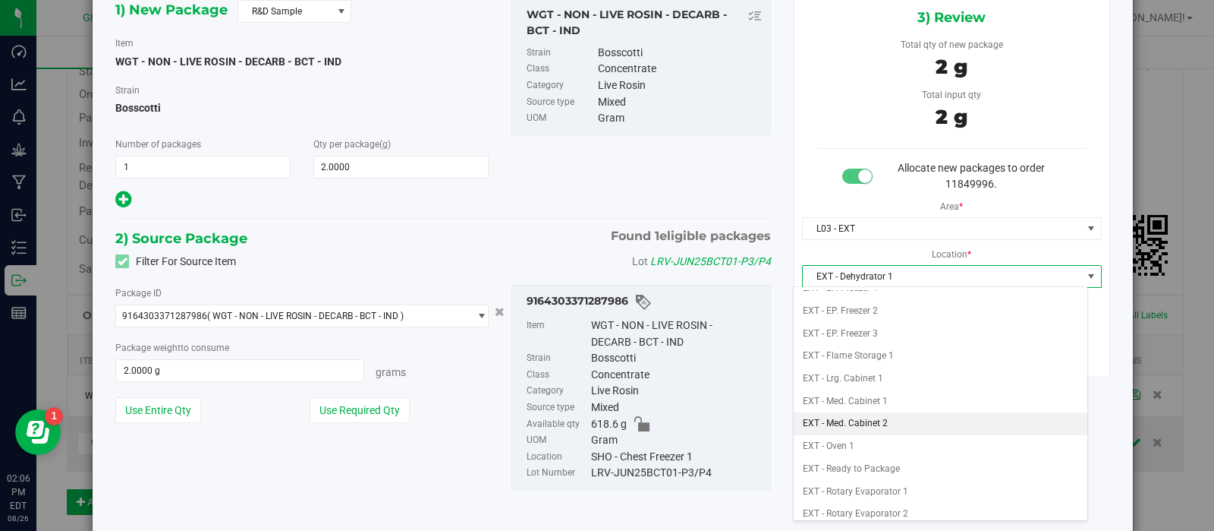
click at [924, 429] on li "EXT - Med. Cabinet 2" at bounding box center [941, 423] width 294 height 23
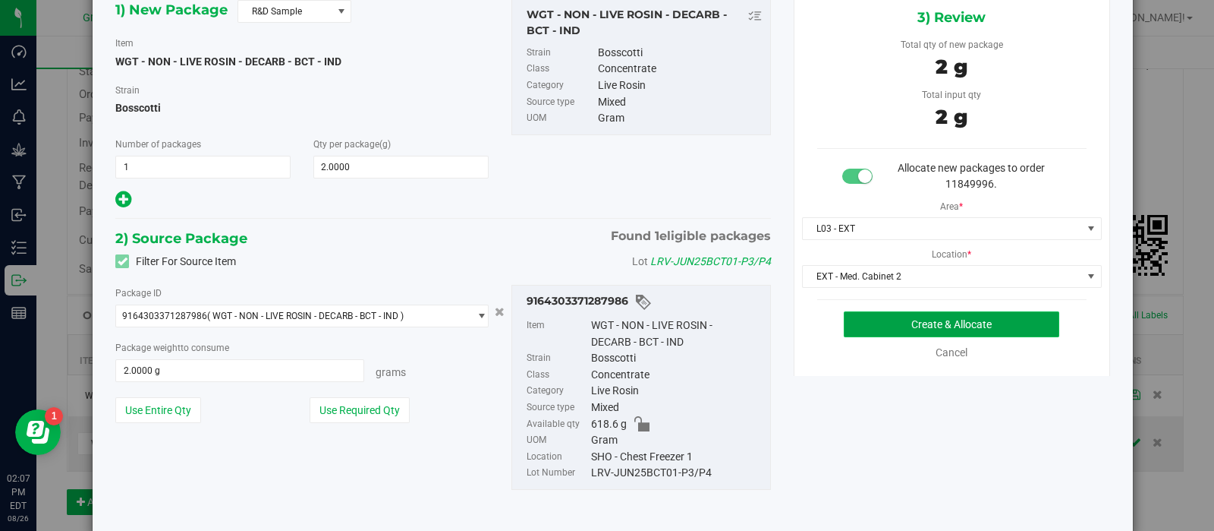
click at [857, 320] on button "Create & Allocate" at bounding box center [952, 324] width 216 height 26
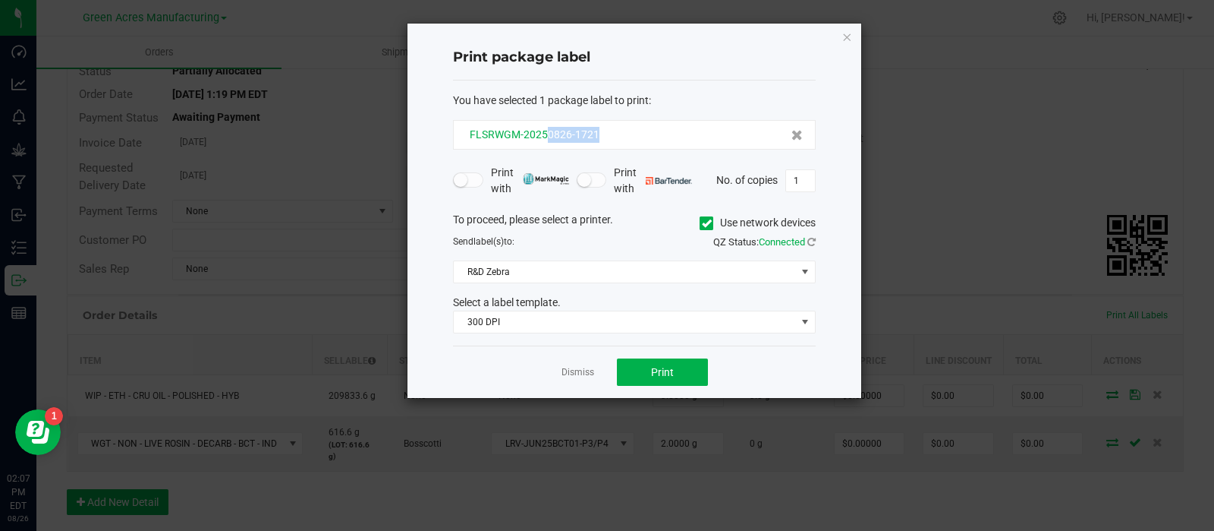
drag, startPoint x: 607, startPoint y: 134, endPoint x: 546, endPoint y: 142, distance: 61.3
click at [546, 142] on div "FLSRWGM-20250826-1721" at bounding box center [634, 135] width 337 height 16
copy span "0826-1721"
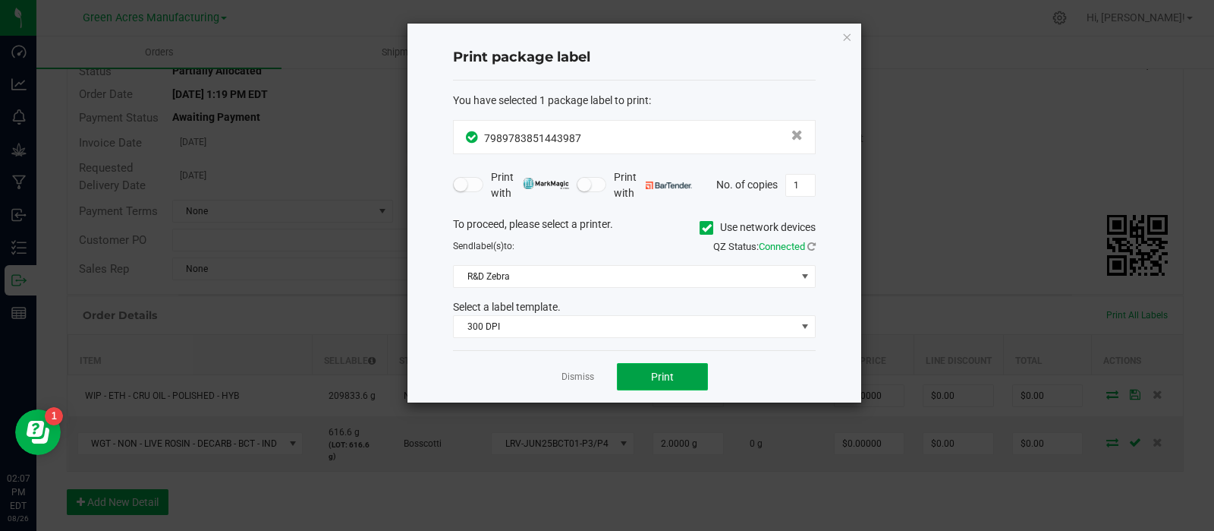
click at [649, 368] on button "Print" at bounding box center [662, 376] width 91 height 27
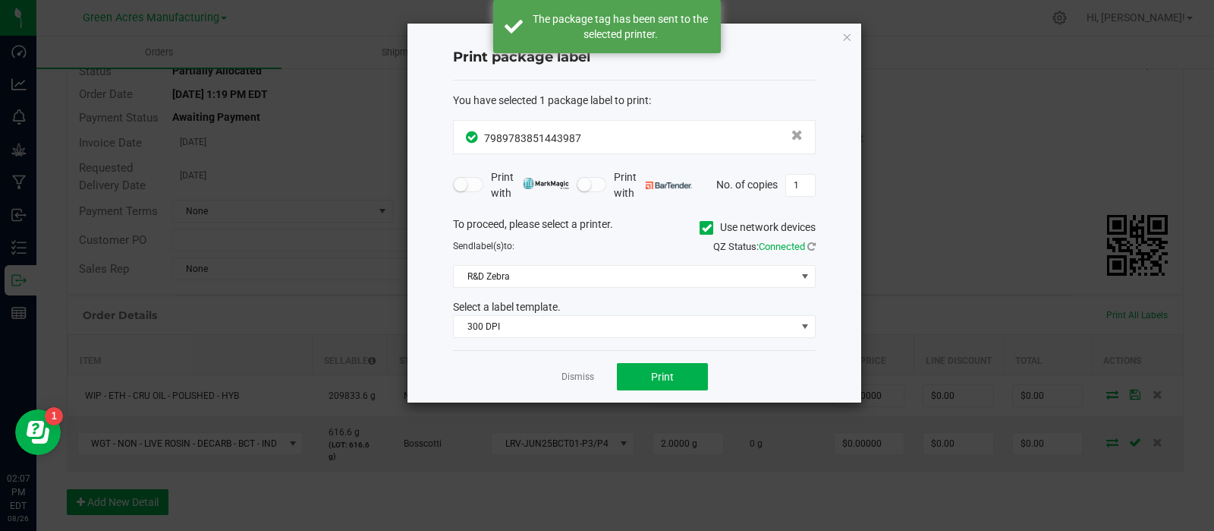
click at [596, 376] on div "Dismiss Print" at bounding box center [634, 376] width 363 height 52
click at [569, 370] on link "Dismiss" at bounding box center [578, 376] width 33 height 13
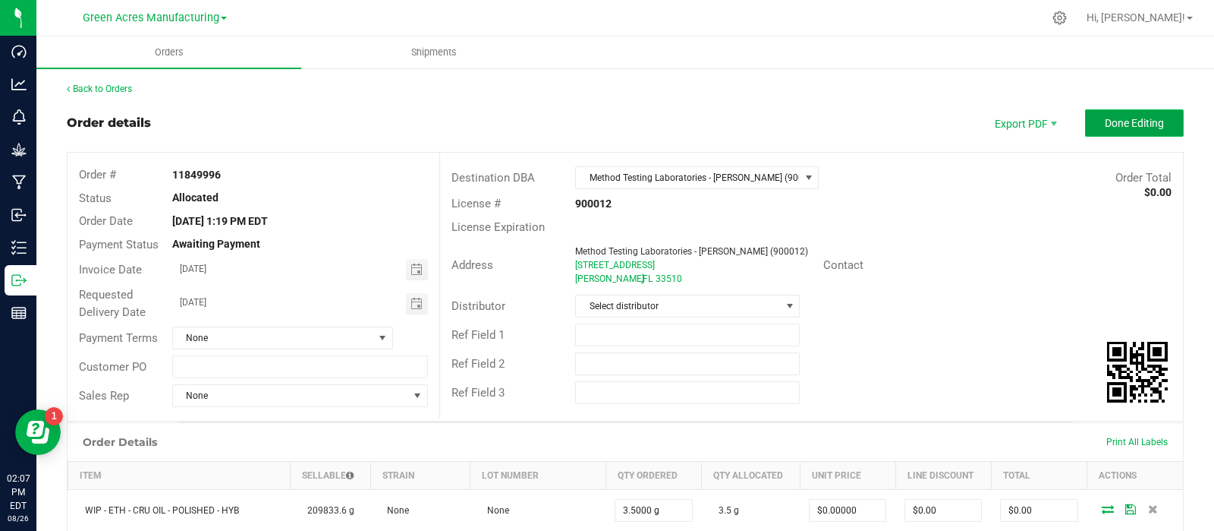
click at [1093, 112] on button "Done Editing" at bounding box center [1134, 122] width 99 height 27
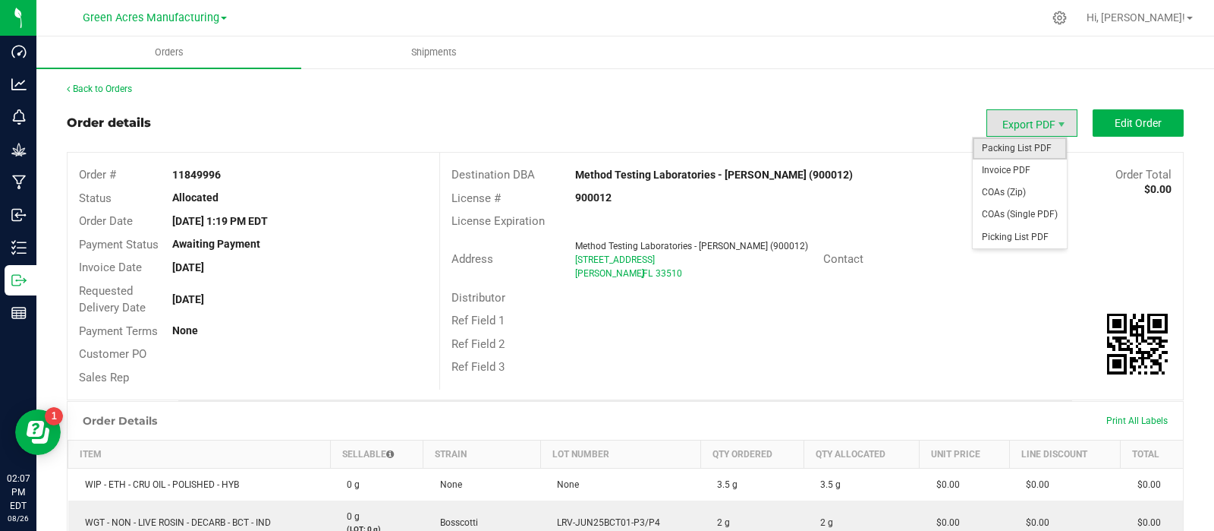
click at [1019, 149] on span "Packing List PDF" at bounding box center [1020, 148] width 94 height 22
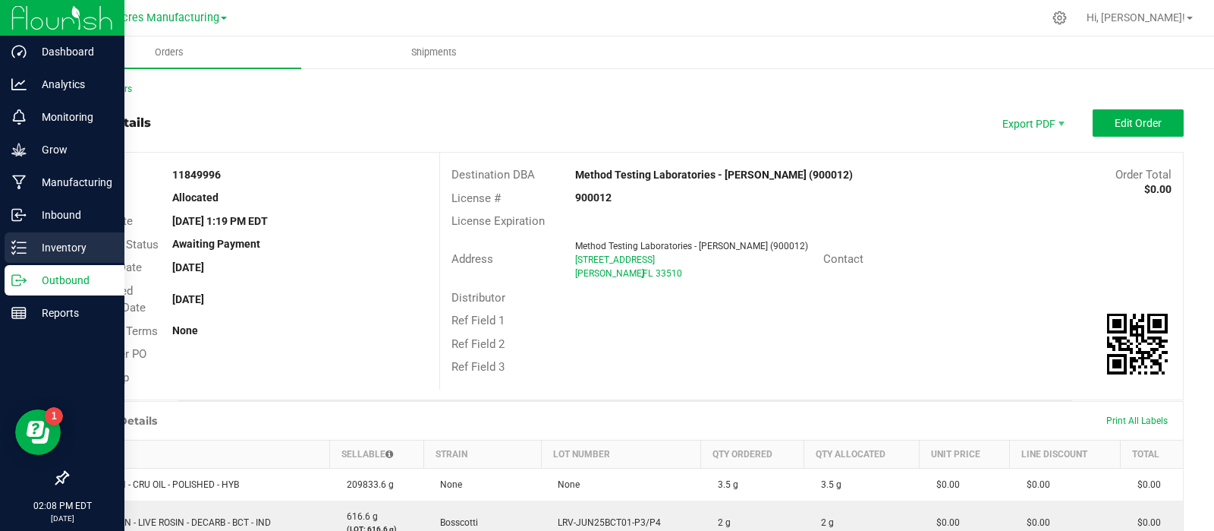
click at [15, 247] on icon at bounding box center [18, 247] width 15 height 15
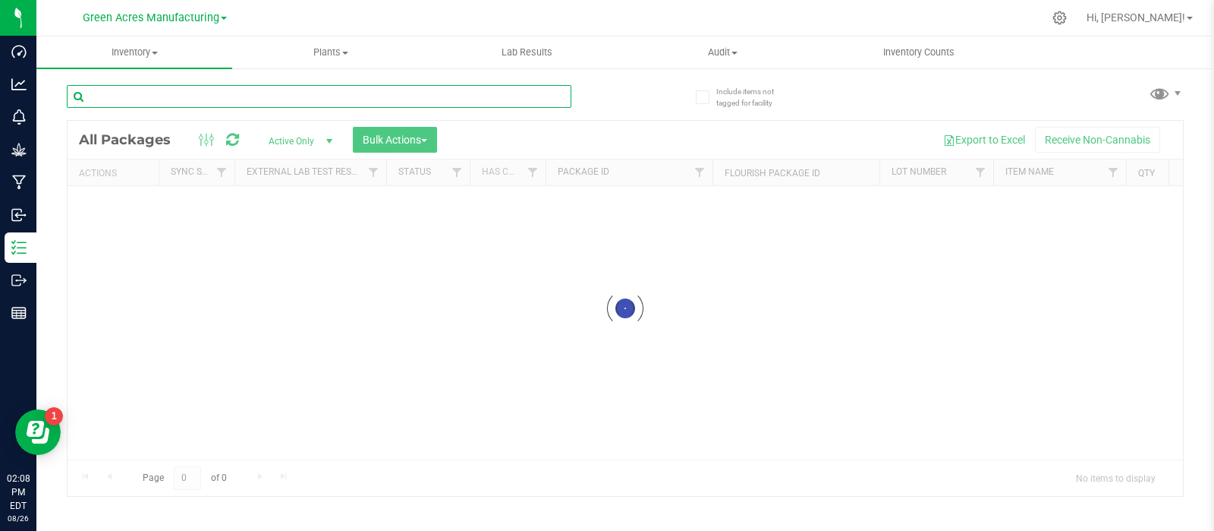
click at [177, 93] on input "text" at bounding box center [319, 96] width 505 height 23
paste input "LRV-JUN25BCT01-P3/P4"
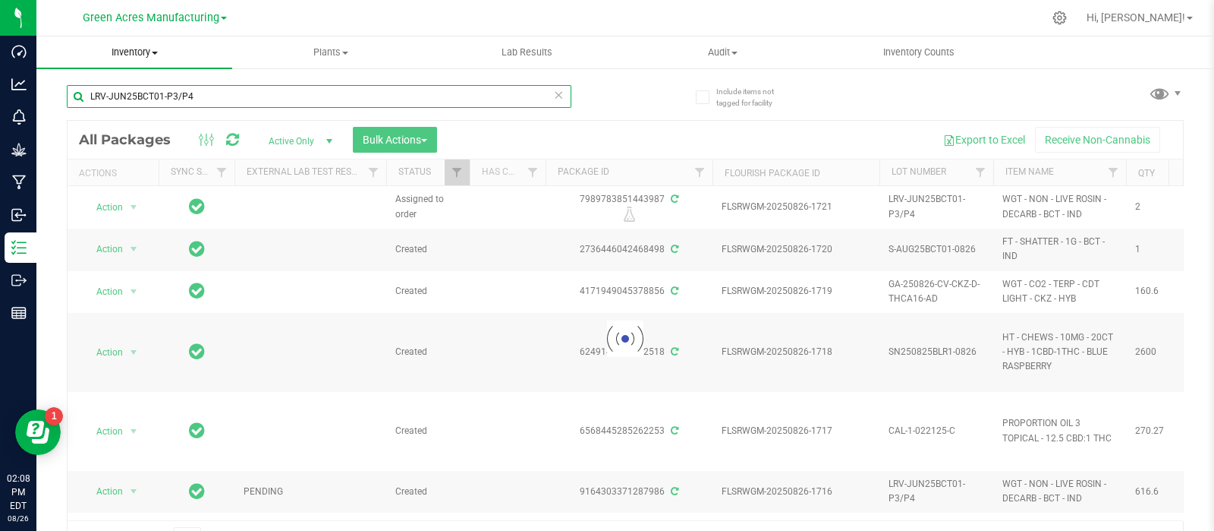
type input "LRV-JUN25BCT01-P3/P4"
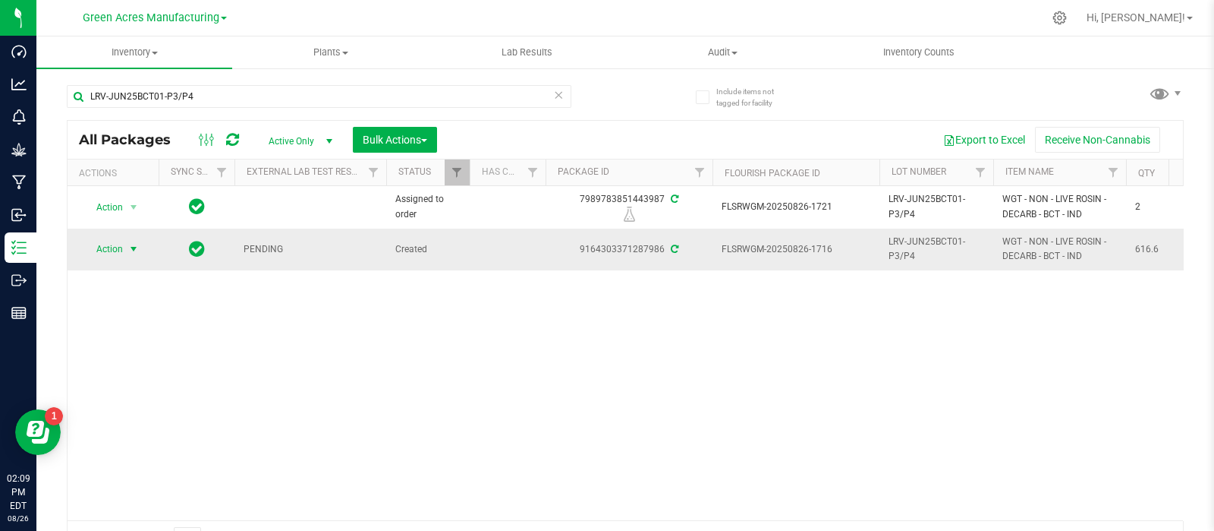
click at [118, 244] on span "Action" at bounding box center [103, 248] width 41 height 21
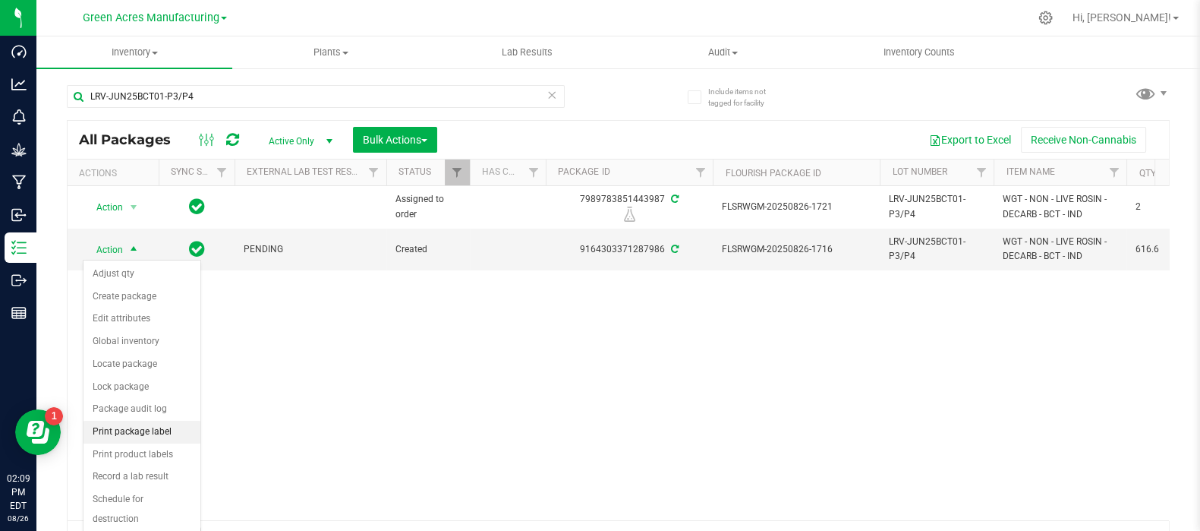
click at [140, 429] on li "Print package label" at bounding box center [141, 431] width 117 height 23
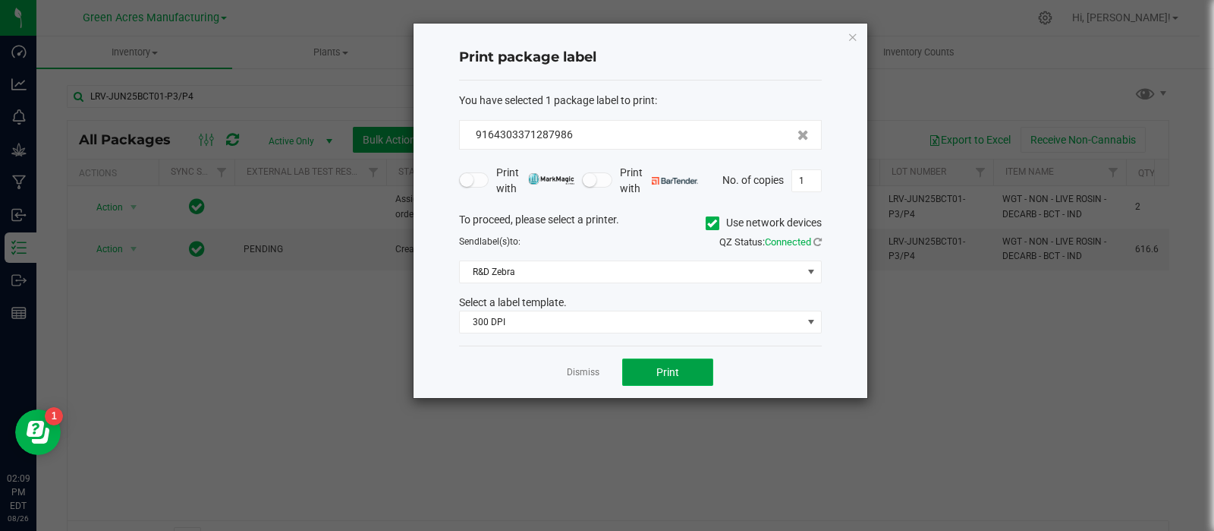
click at [650, 367] on button "Print" at bounding box center [667, 371] width 91 height 27
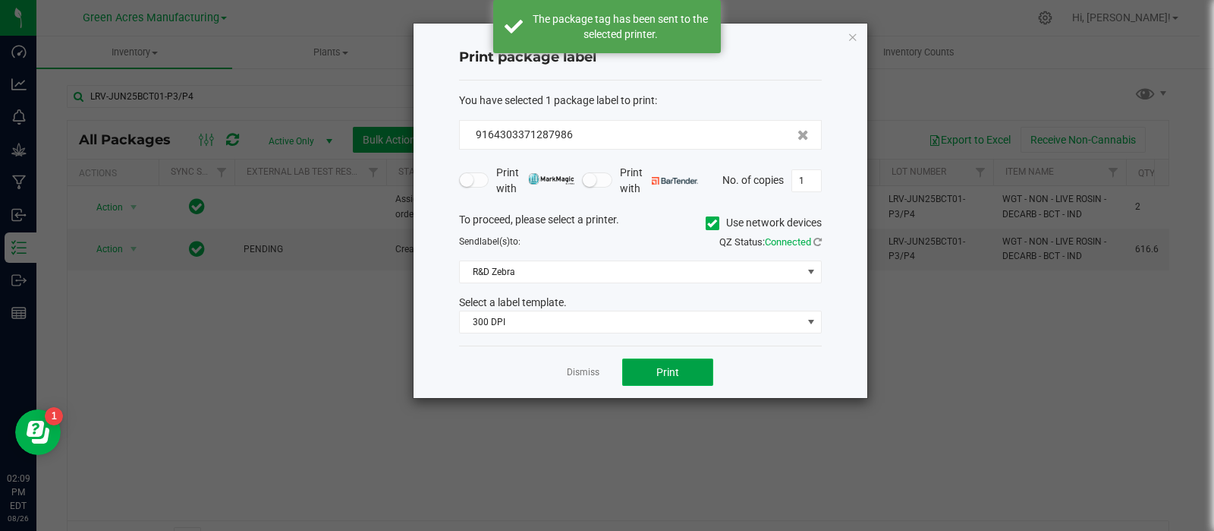
click at [650, 367] on button "Print" at bounding box center [667, 371] width 91 height 27
click at [581, 379] on div "Dismiss Print" at bounding box center [640, 371] width 363 height 52
click at [583, 370] on link "Dismiss" at bounding box center [583, 372] width 33 height 13
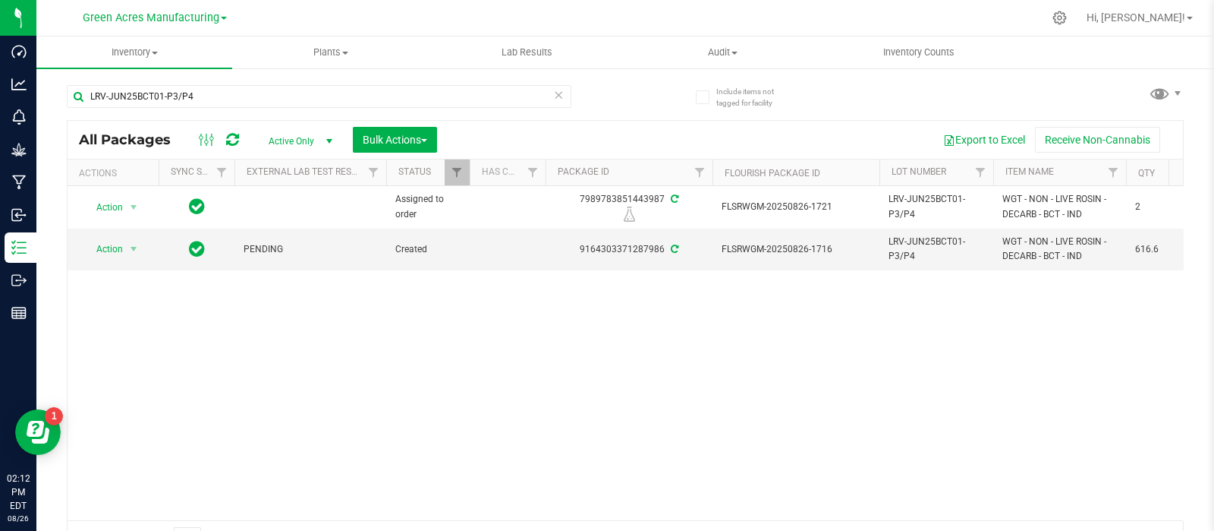
click at [1094, 377] on div "Action Action Edit attributes Global inventory Locate package Package audit log…" at bounding box center [626, 353] width 1116 height 334
click at [1103, 410] on div "Action Action Edit attributes Global inventory Locate package Package audit log…" at bounding box center [626, 353] width 1116 height 334
